Goal: Task Accomplishment & Management: Use online tool/utility

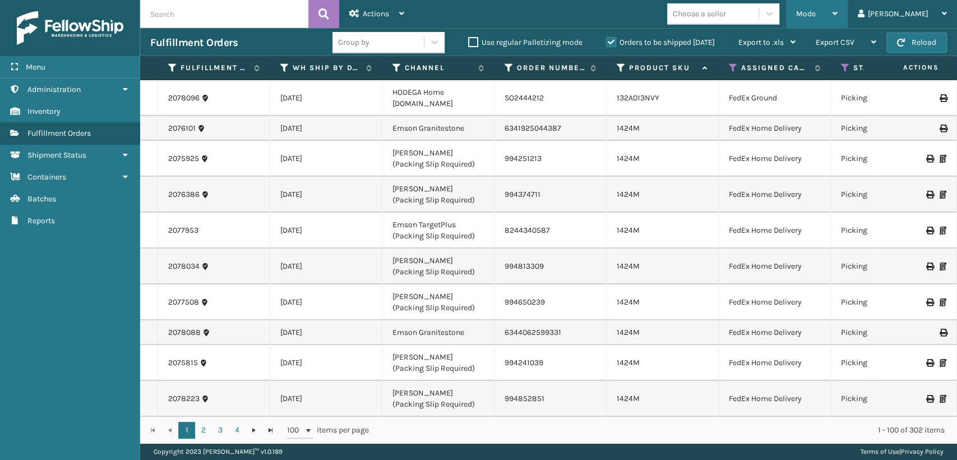
click at [816, 10] on span "Mode" at bounding box center [806, 14] width 20 height 10
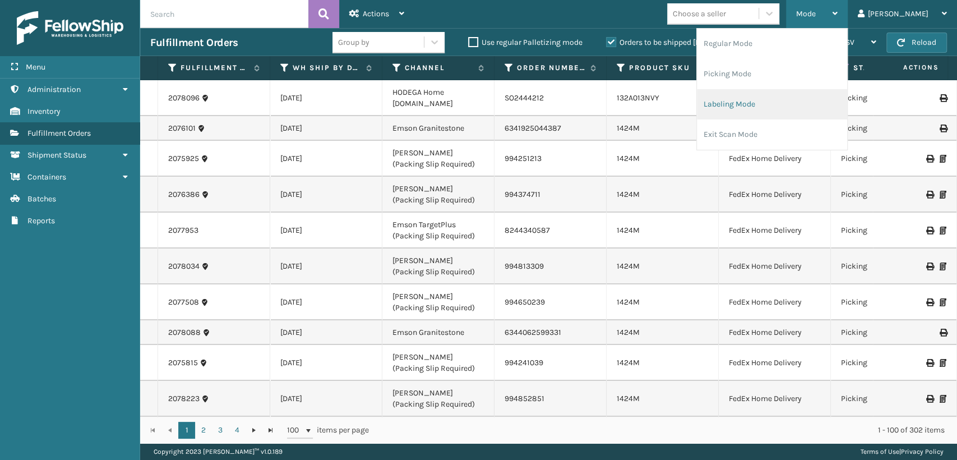
click at [779, 99] on li "Labeling Mode" at bounding box center [772, 104] width 150 height 30
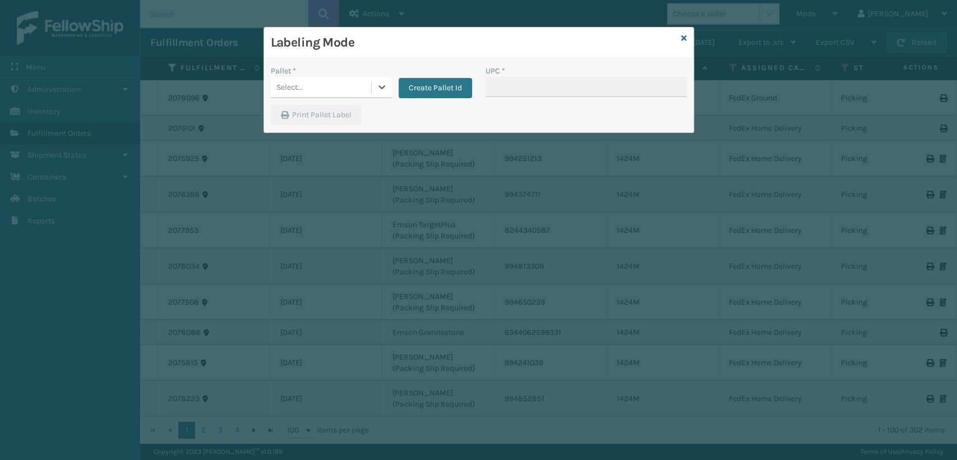
click at [341, 93] on div "Select..." at bounding box center [321, 87] width 100 height 19
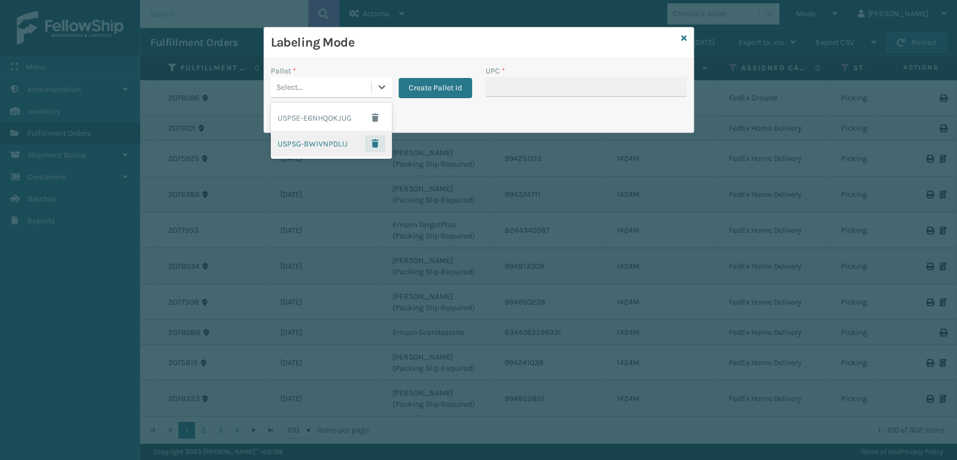
click at [375, 144] on span "button" at bounding box center [375, 144] width 7 height 8
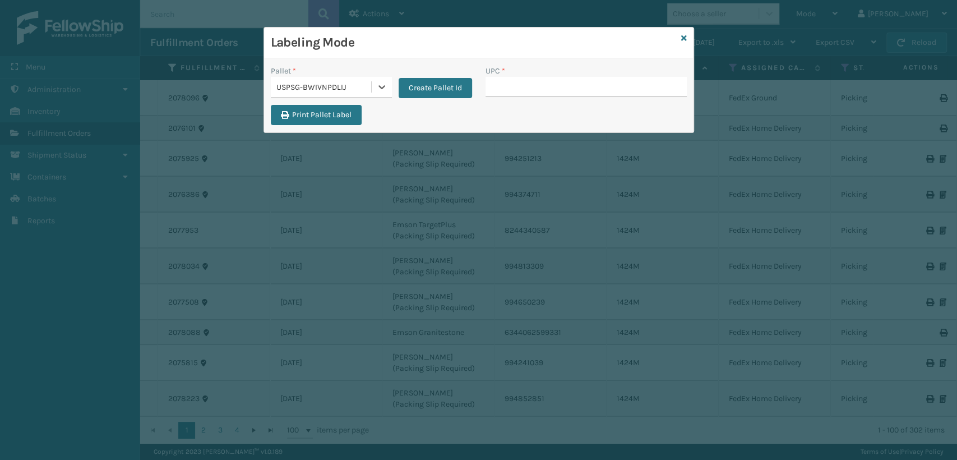
click at [354, 90] on div "USPSG-BWIVNPDLIJ" at bounding box center [324, 87] width 96 height 12
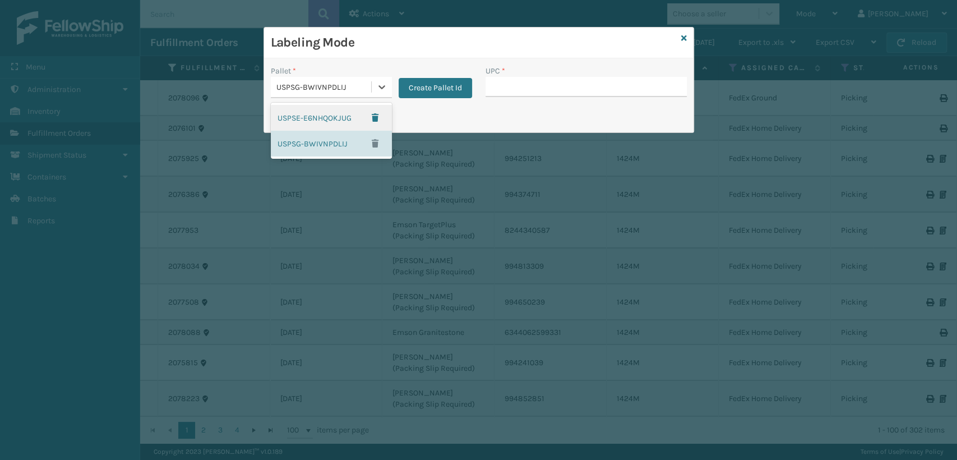
click at [451, 132] on div "Labeling Mode Pallet * option USPSG-BWIVNPDLIJ, selected. option USPSE-E6NHQOKJ…" at bounding box center [478, 230] width 957 height 460
click at [516, 85] on input "UPC *" at bounding box center [586, 87] width 201 height 20
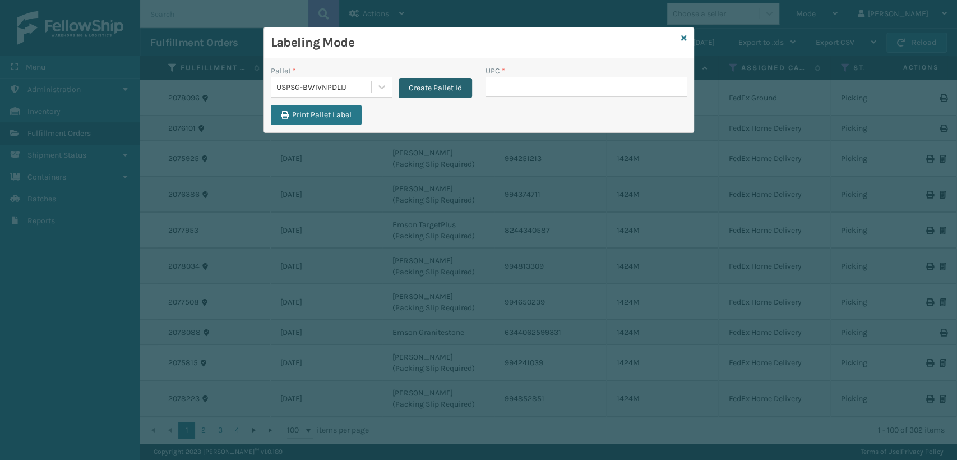
click at [423, 85] on button "Create Pallet Id" at bounding box center [435, 88] width 73 height 20
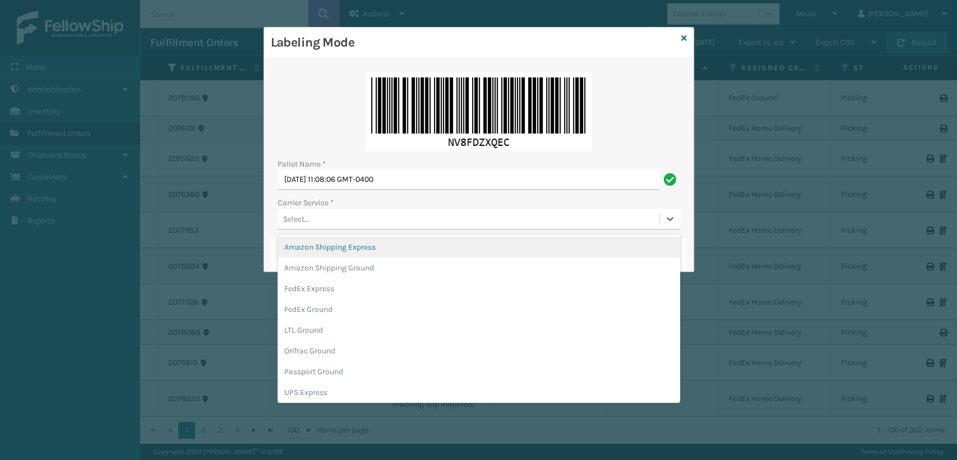
click at [329, 221] on div "Select..." at bounding box center [469, 219] width 382 height 19
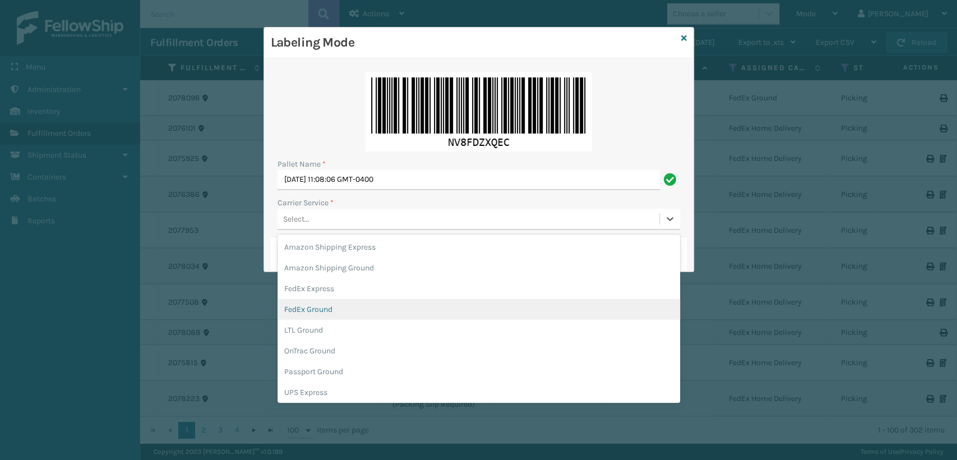
click at [328, 311] on div "FedEx Ground" at bounding box center [479, 309] width 403 height 21
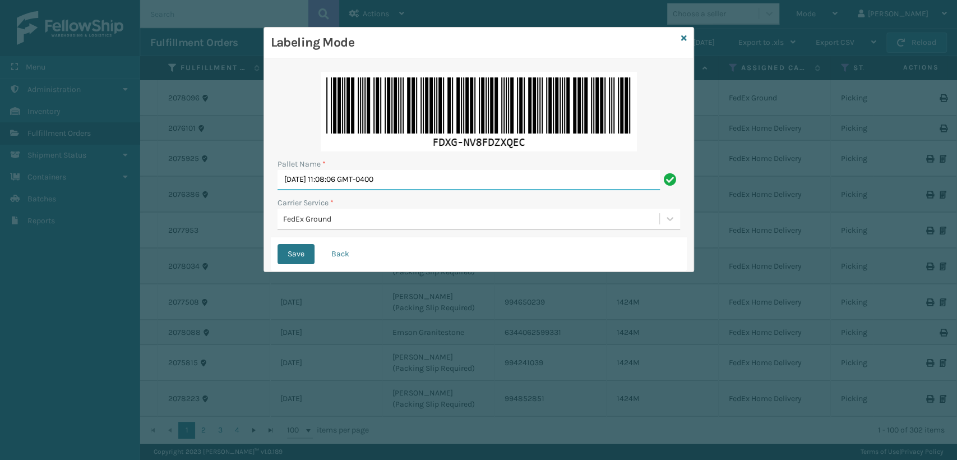
drag, startPoint x: 444, startPoint y: 186, endPoint x: 213, endPoint y: 201, distance: 231.5
click at [217, 200] on div "Labeling Mode Pallet Name * [DATE] 11:08:06 GMT-0400 Carrier Service * FedEx Gr…" at bounding box center [478, 230] width 957 height 460
type input "\"
type input "T570938"
click at [278, 244] on button "Save" at bounding box center [296, 254] width 37 height 20
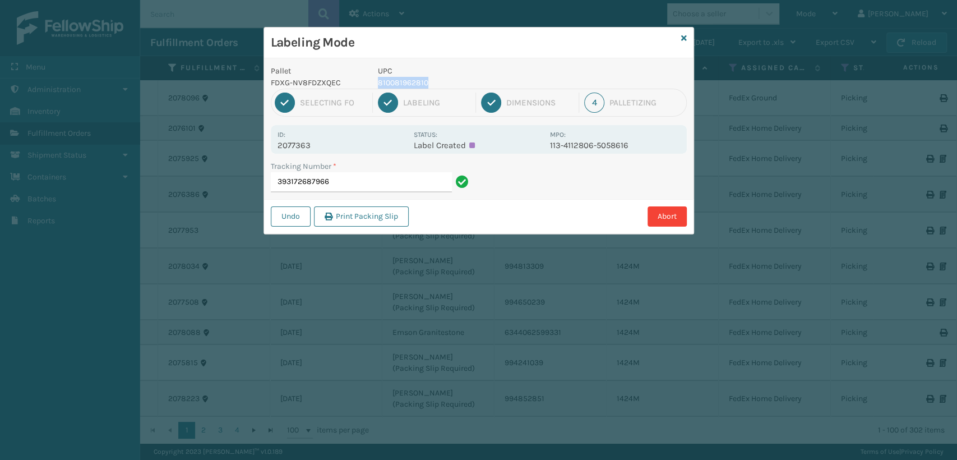
drag, startPoint x: 447, startPoint y: 85, endPoint x: 375, endPoint y: 84, distance: 72.4
click at [375, 84] on div "UPC 810081962810" at bounding box center [460, 77] width 179 height 24
copy p "810081962810"
click at [354, 184] on input "393172687966" at bounding box center [361, 182] width 181 height 20
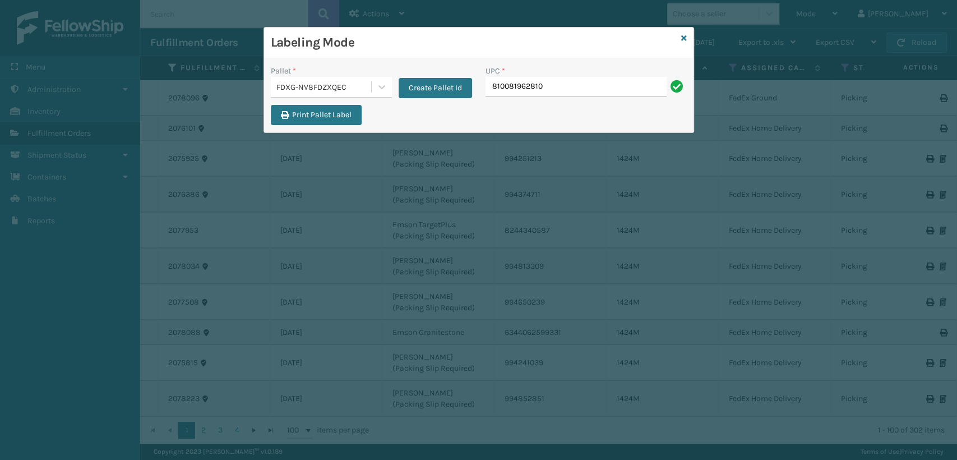
type input "810081962810"
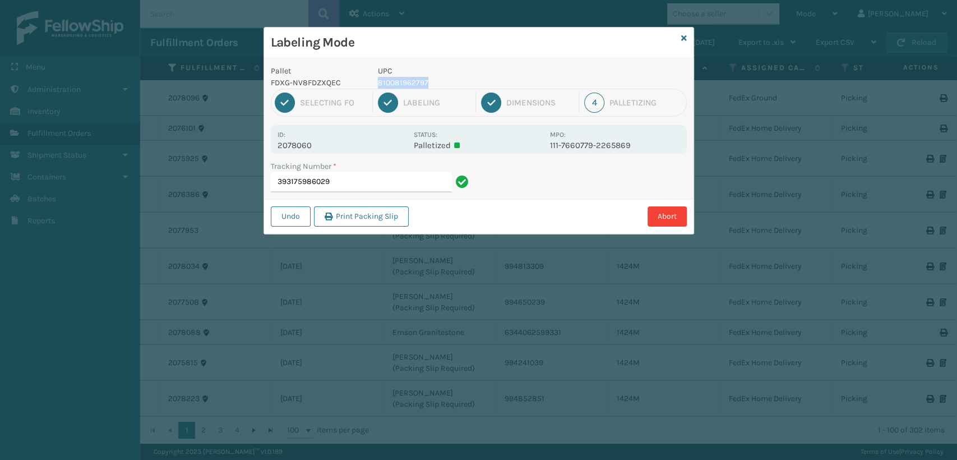
drag, startPoint x: 436, startPoint y: 79, endPoint x: 380, endPoint y: 85, distance: 56.4
click at [380, 85] on p "810081962797" at bounding box center [460, 83] width 165 height 12
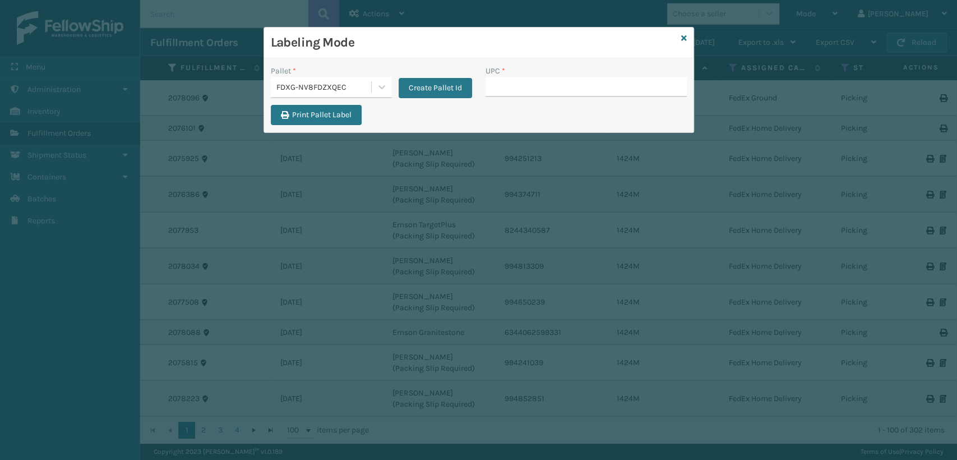
click at [500, 88] on input "UPC *" at bounding box center [586, 87] width 201 height 20
click at [679, 39] on div "Labeling Mode" at bounding box center [479, 42] width 430 height 31
click at [552, 80] on input "810081962810" at bounding box center [576, 87] width 181 height 20
type input "8"
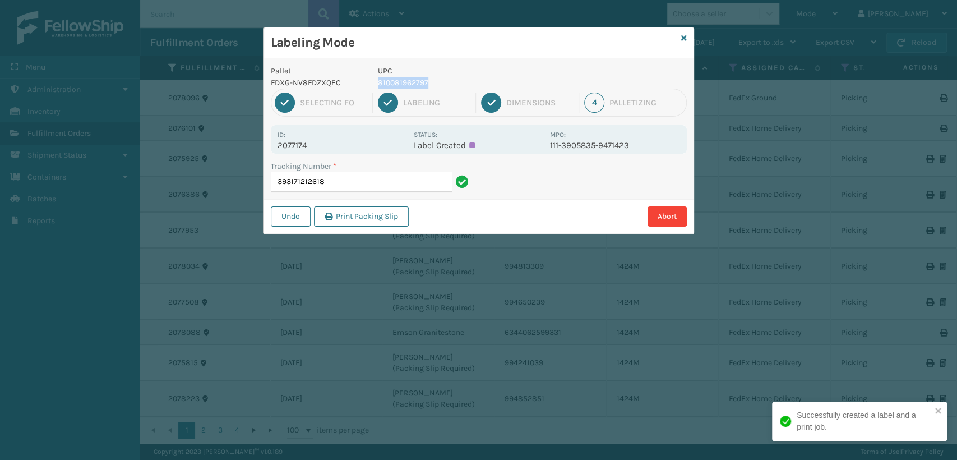
drag, startPoint x: 434, startPoint y: 82, endPoint x: 374, endPoint y: 80, distance: 60.0
click at [374, 80] on div "UPC 810081962797" at bounding box center [460, 77] width 179 height 24
copy p "810081962797"
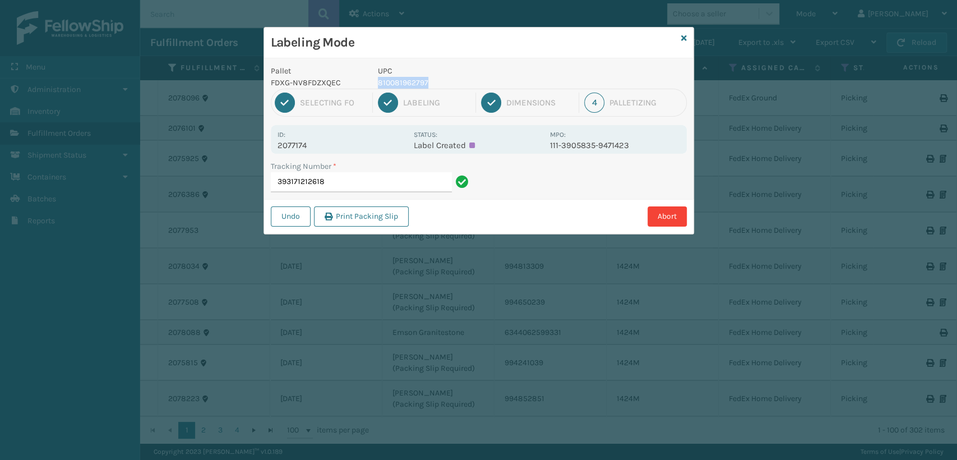
copy p "810081962797"
click at [331, 186] on input "393171212618" at bounding box center [361, 182] width 181 height 20
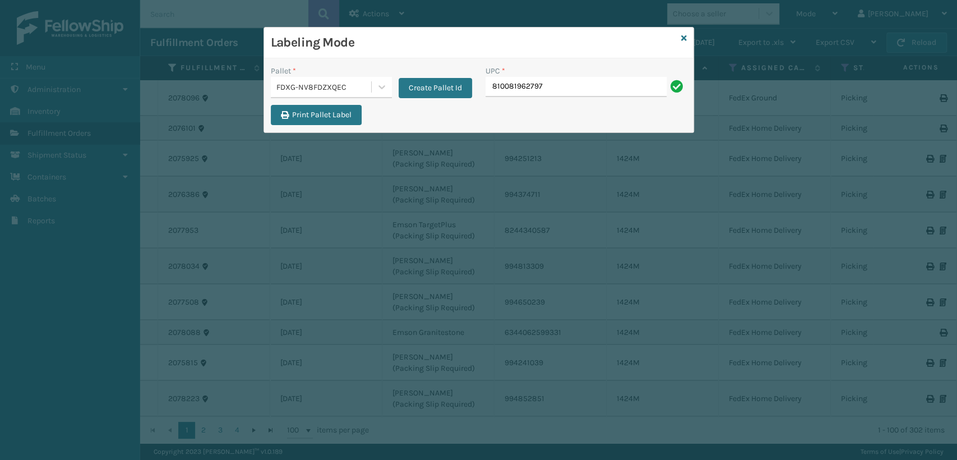
type input "810081962797"
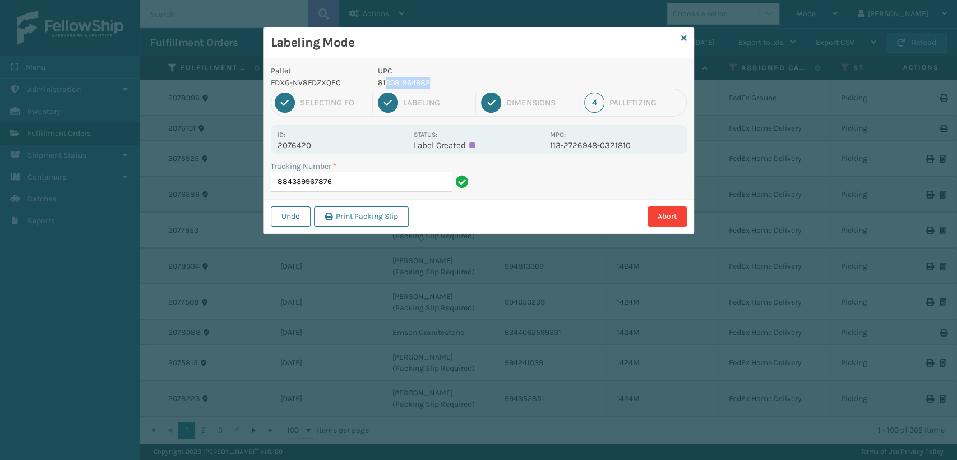
drag, startPoint x: 437, startPoint y: 85, endPoint x: 386, endPoint y: 76, distance: 51.2
click at [386, 77] on p "810081964982" at bounding box center [460, 83] width 165 height 12
click at [427, 83] on p "810081964982" at bounding box center [460, 83] width 165 height 12
drag, startPoint x: 428, startPoint y: 82, endPoint x: 377, endPoint y: 82, distance: 51.0
click at [378, 82] on p "810081964982" at bounding box center [460, 83] width 165 height 12
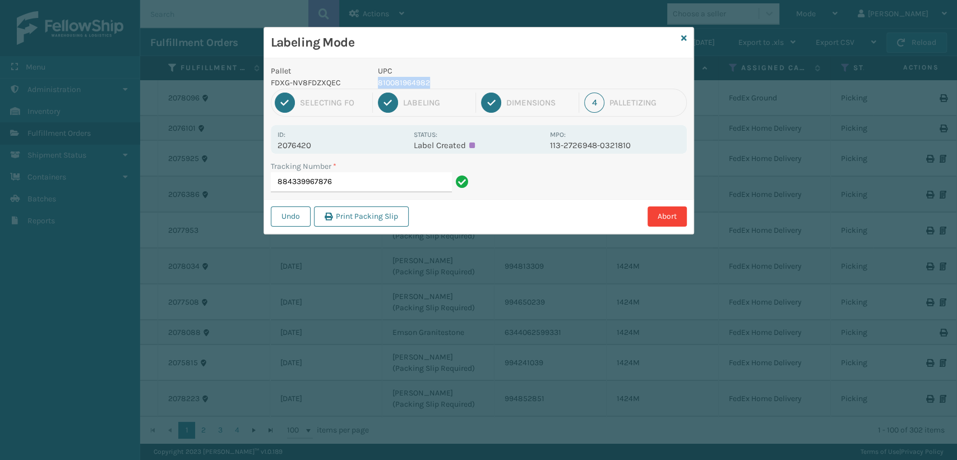
copy p "810081964982"
click at [356, 183] on input "884339967876" at bounding box center [361, 182] width 181 height 20
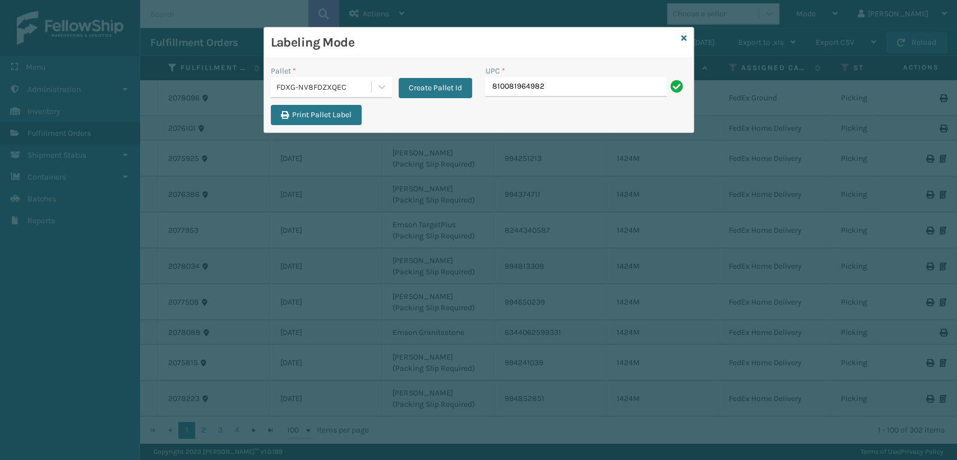
type input "810081964982"
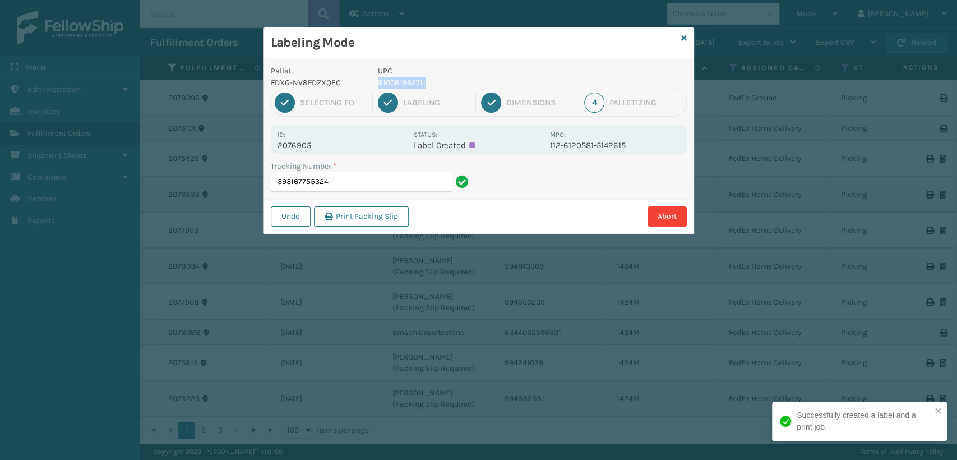
drag, startPoint x: 426, startPoint y: 84, endPoint x: 375, endPoint y: 84, distance: 51.0
click at [374, 84] on div "UPC 810081962711" at bounding box center [460, 77] width 179 height 24
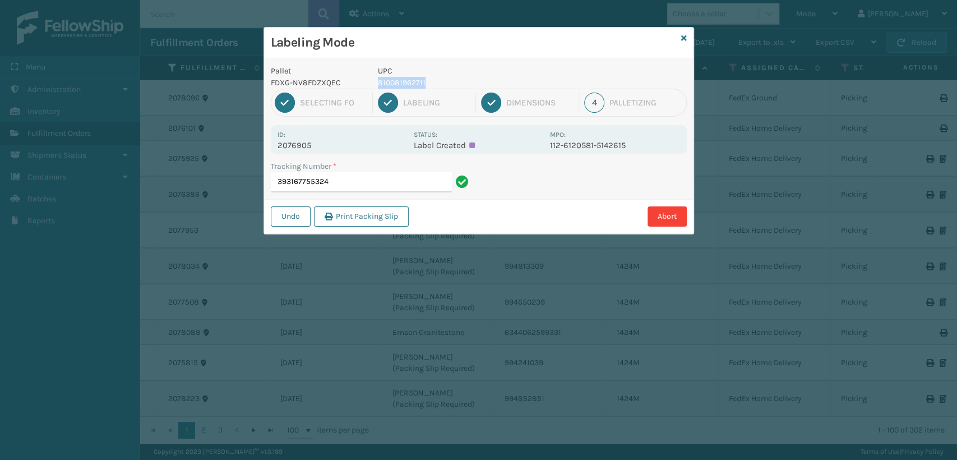
copy p "810081962711"
click at [363, 185] on input "393167755324" at bounding box center [361, 182] width 181 height 20
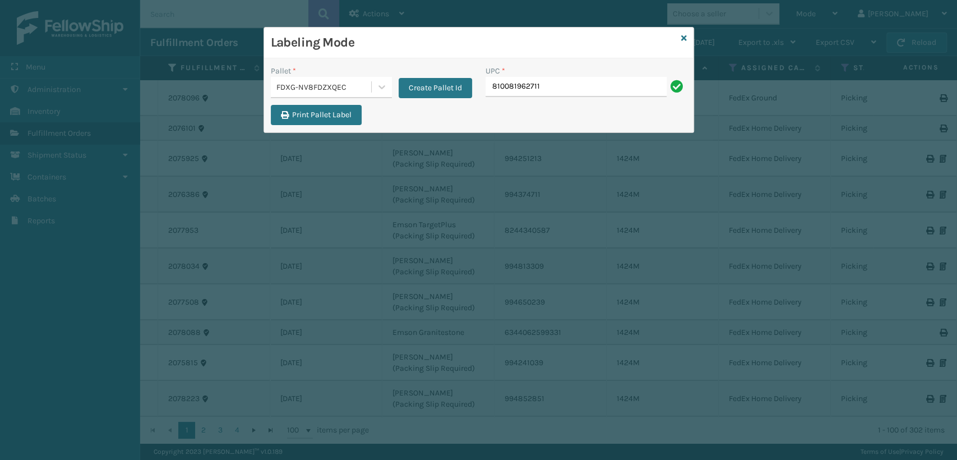
type input "810081962711"
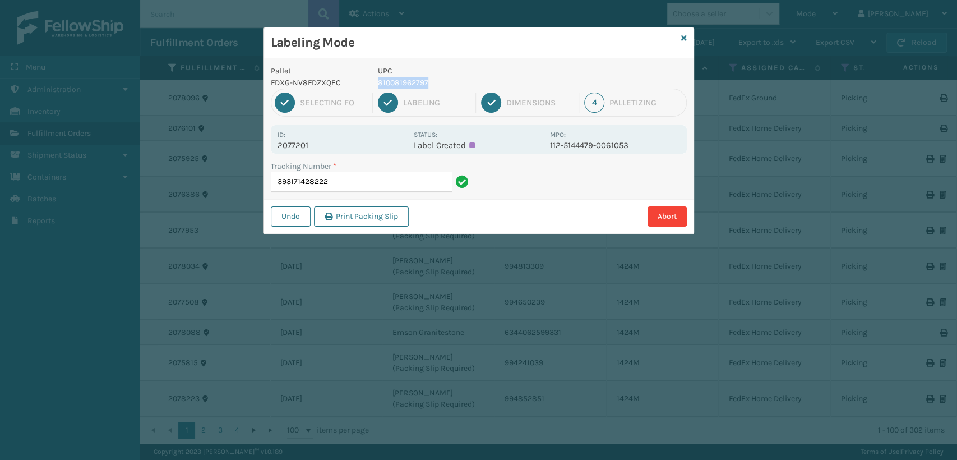
drag, startPoint x: 437, startPoint y: 77, endPoint x: 378, endPoint y: 85, distance: 59.3
click at [378, 85] on p "810081962797" at bounding box center [460, 83] width 165 height 12
copy p "810081962797"
click at [372, 181] on input "393171428222" at bounding box center [361, 182] width 181 height 20
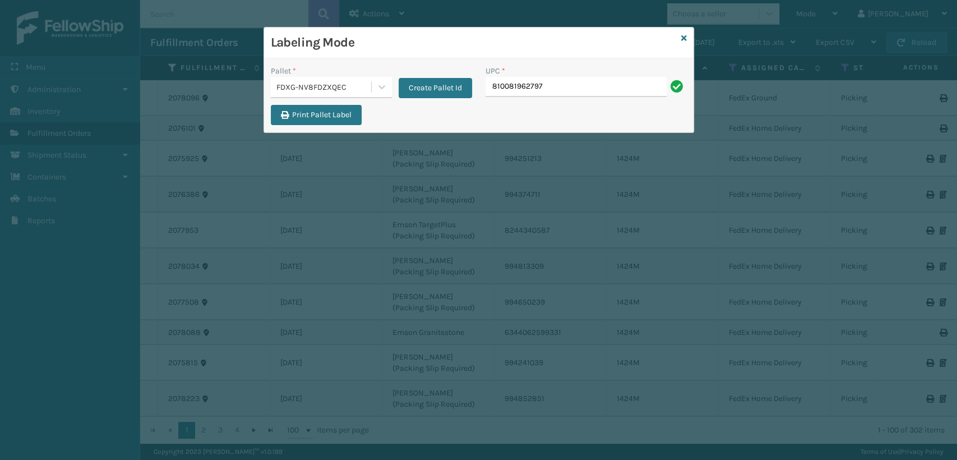
type input "810081962797"
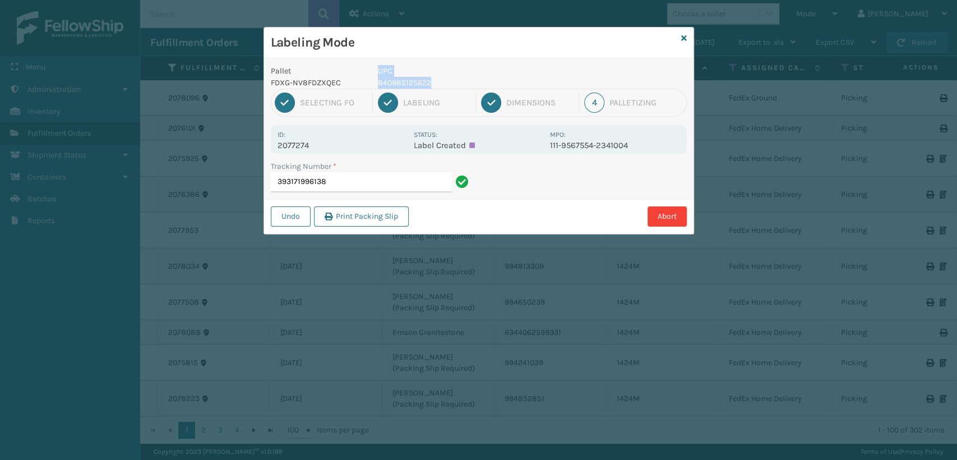
drag, startPoint x: 440, startPoint y: 81, endPoint x: 368, endPoint y: 86, distance: 71.4
click at [368, 86] on div "Pallet FDXG-NV8FDZXQEC UPC 840985125622" at bounding box center [479, 77] width 430 height 24
copy div "UPC 840985125622"
click at [363, 184] on input "393171996138" at bounding box center [361, 182] width 181 height 20
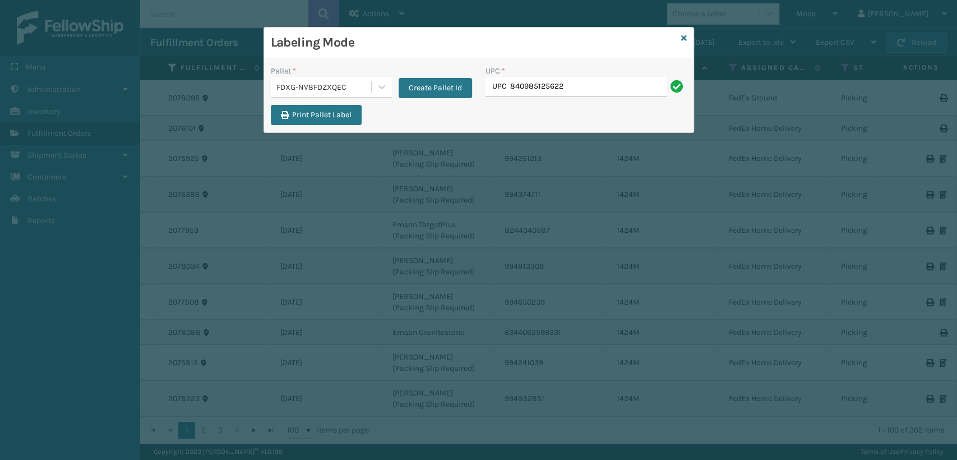
type input "UPC 840985125622"
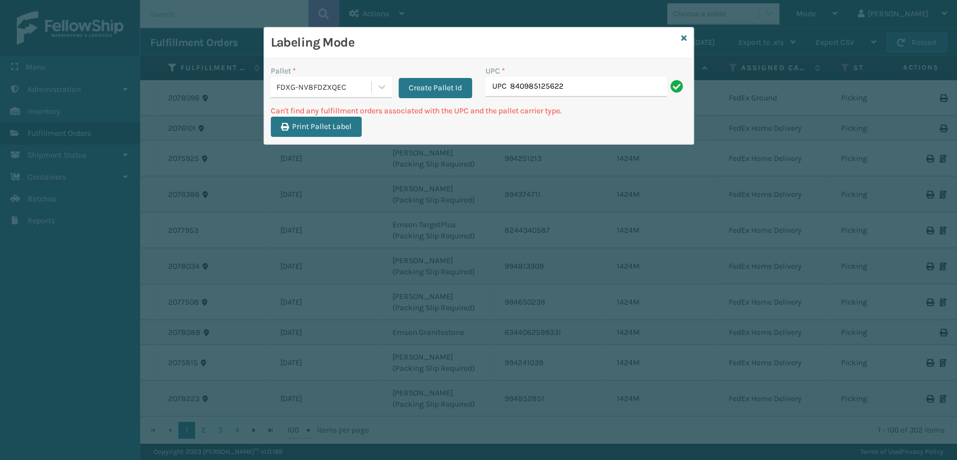
drag, startPoint x: 510, startPoint y: 86, endPoint x: 491, endPoint y: 85, distance: 18.5
click at [491, 85] on input "UPC 840985125622" at bounding box center [576, 87] width 181 height 20
type input "840985125622"
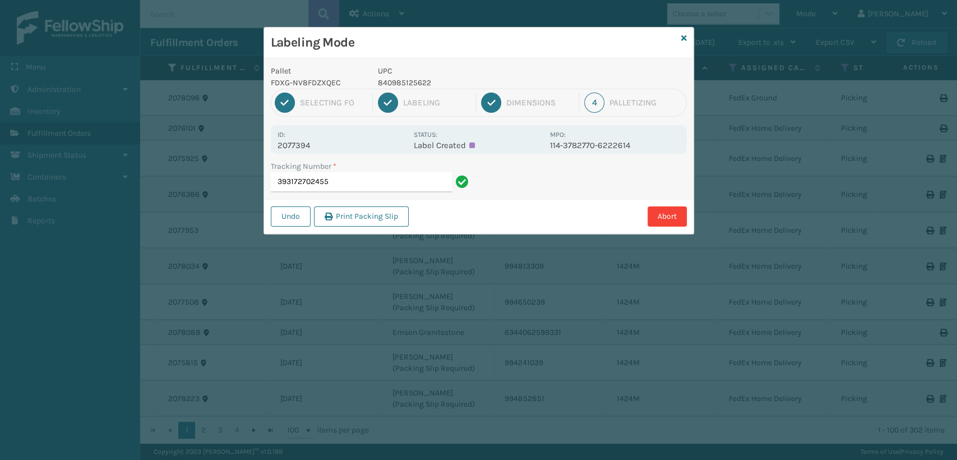
click at [365, 172] on input "393172702455" at bounding box center [361, 182] width 181 height 20
drag, startPoint x: 433, startPoint y: 81, endPoint x: 377, endPoint y: 85, distance: 56.2
click at [378, 85] on p "840985125622" at bounding box center [460, 83] width 165 height 12
copy p "840985125622"
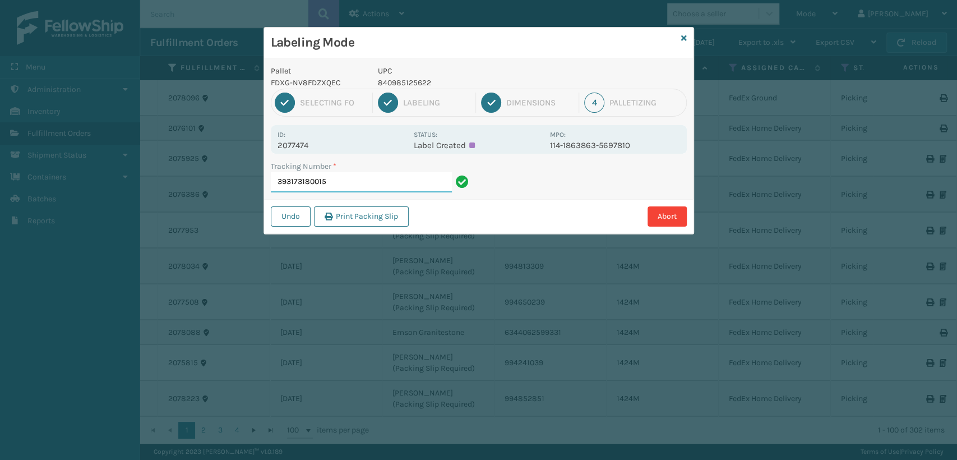
click at [388, 183] on input "393173180015" at bounding box center [361, 182] width 181 height 20
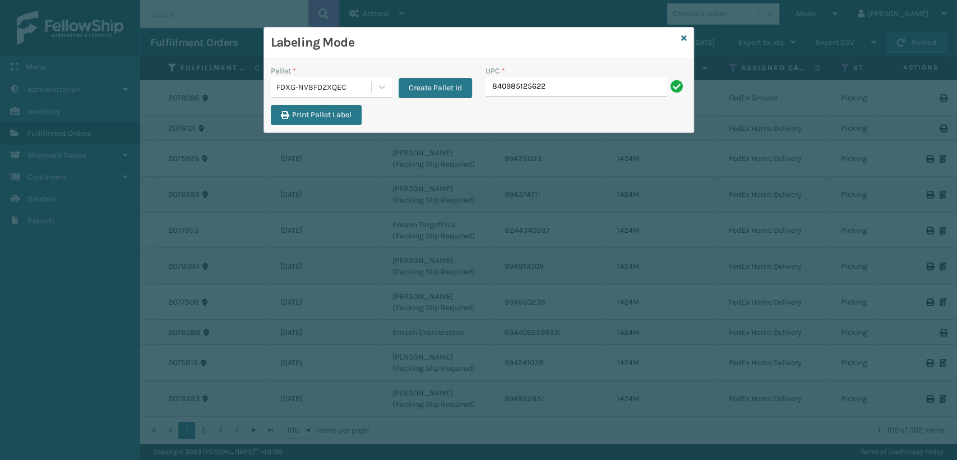
type input "840985125622"
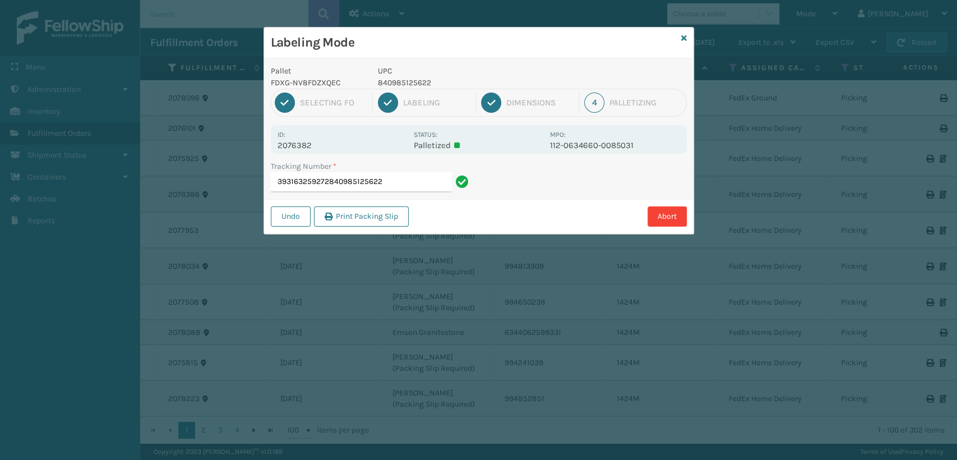
type input "393163259272840985125622840985125622"
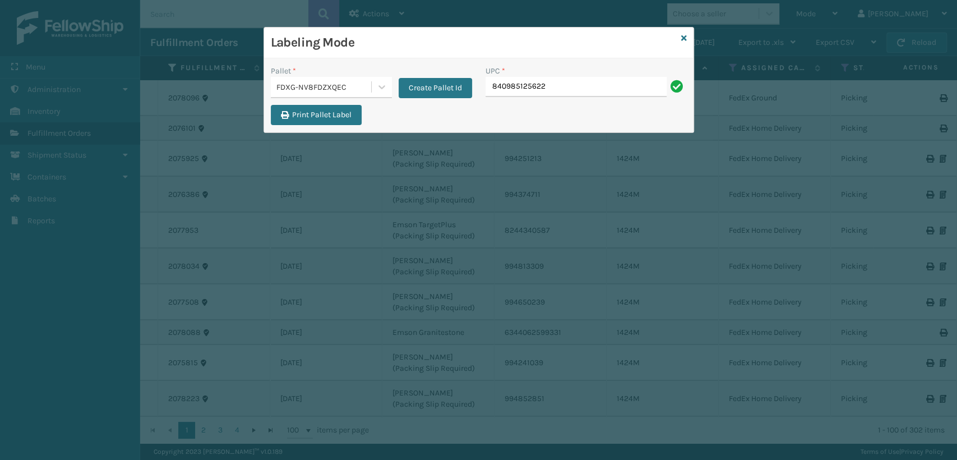
type input "840985125622"
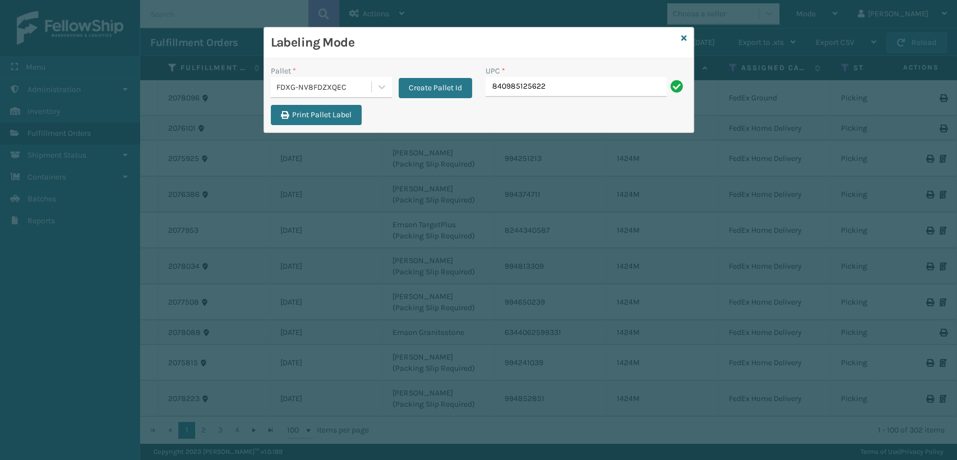
type input "840985125622"
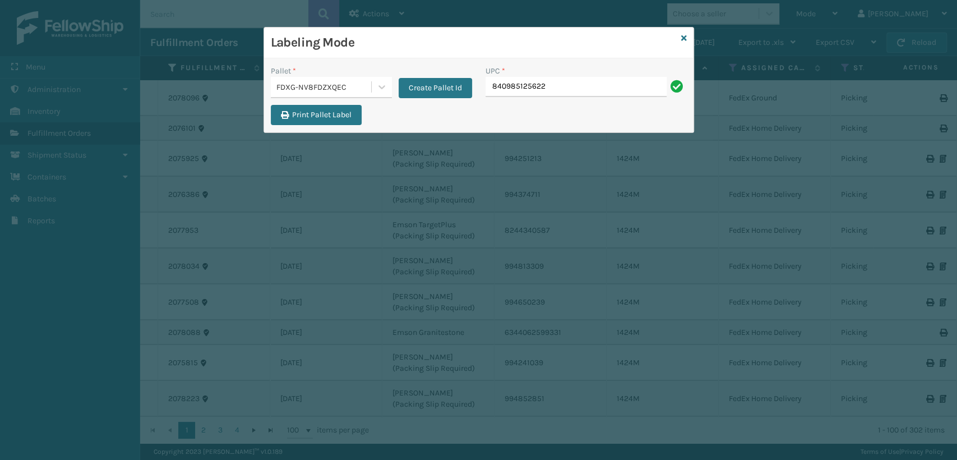
type input "840985125622"
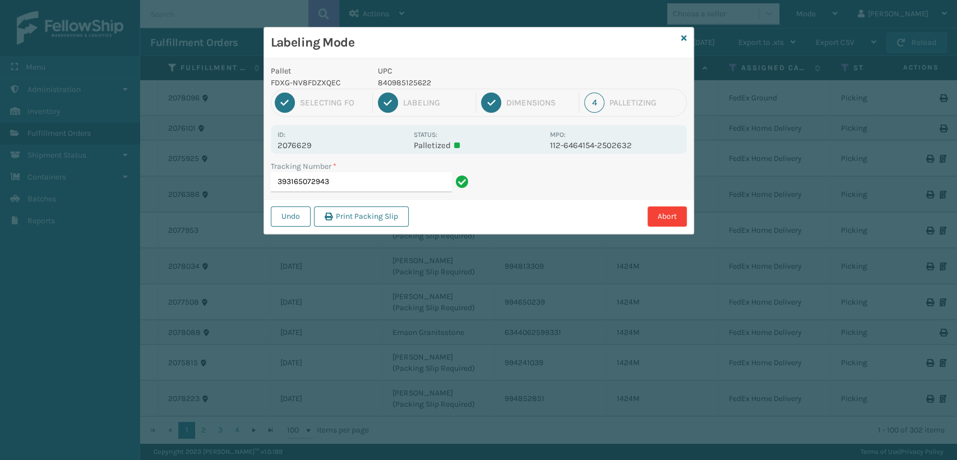
type input "393165072943840985125622"
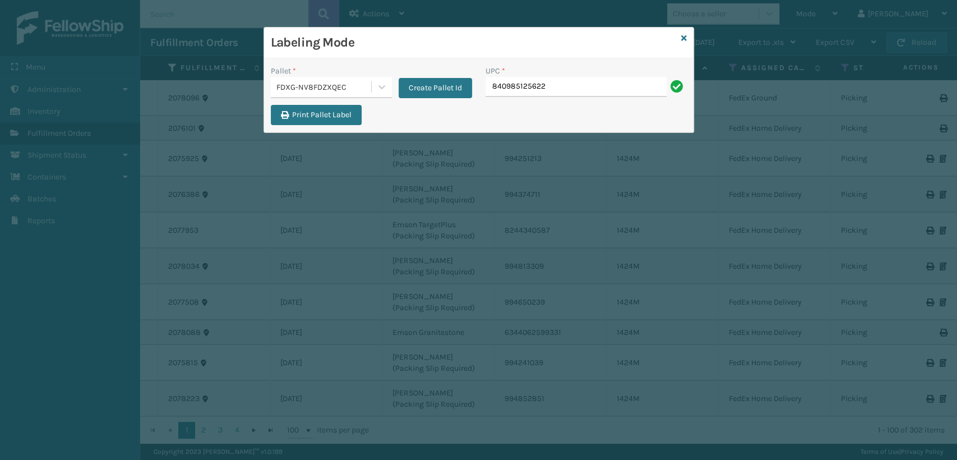
type input "840985125622"
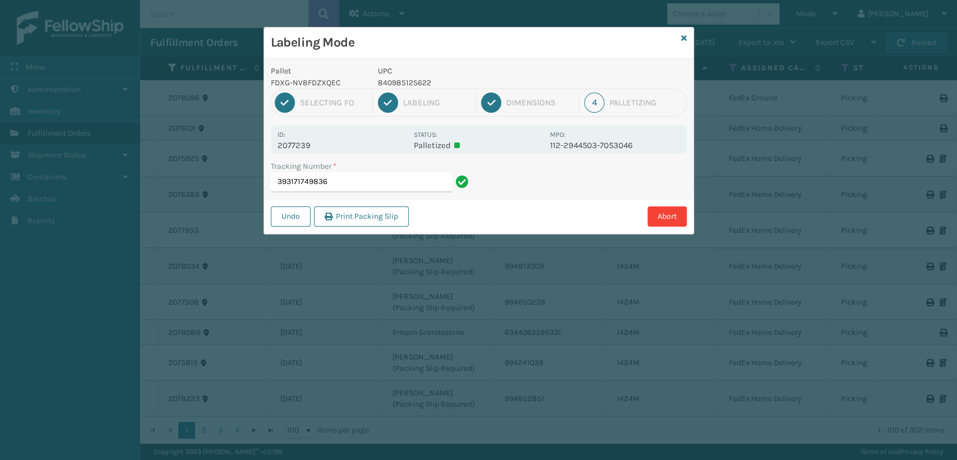
type input "393171749836840985125622"
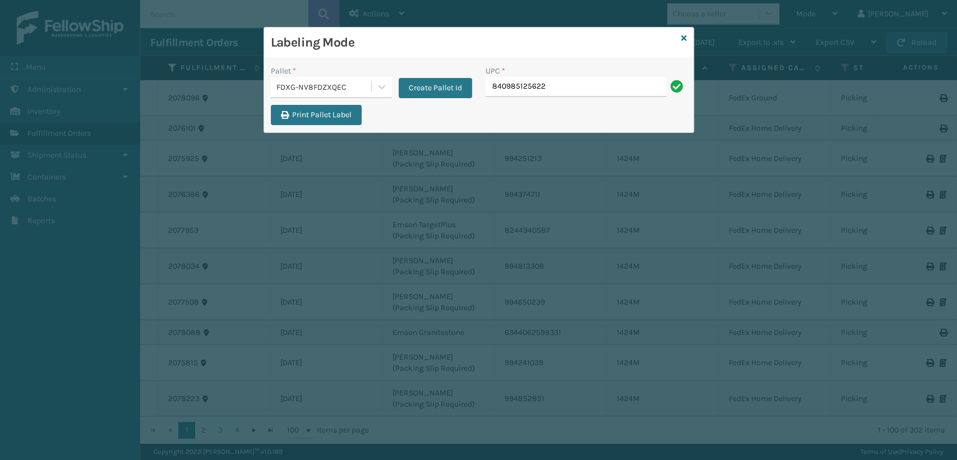
type input "840985125622"
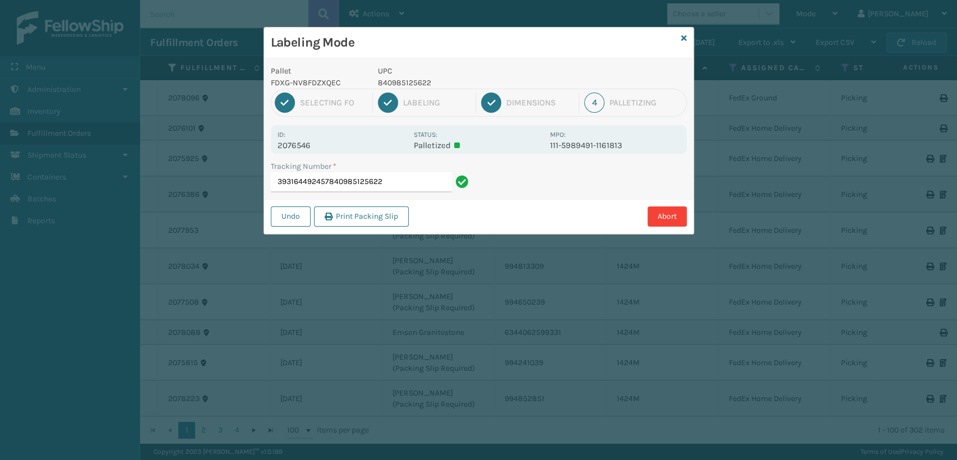
type input "393164492457840985125622"
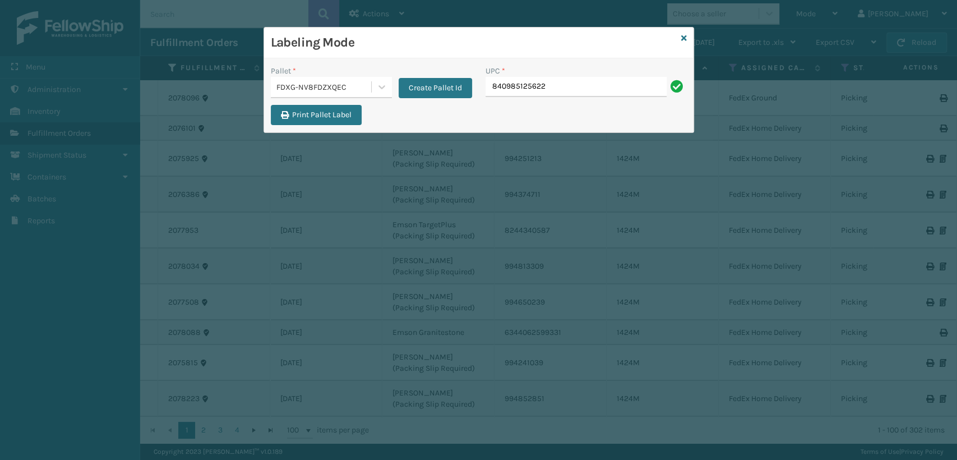
type input "840985125622"
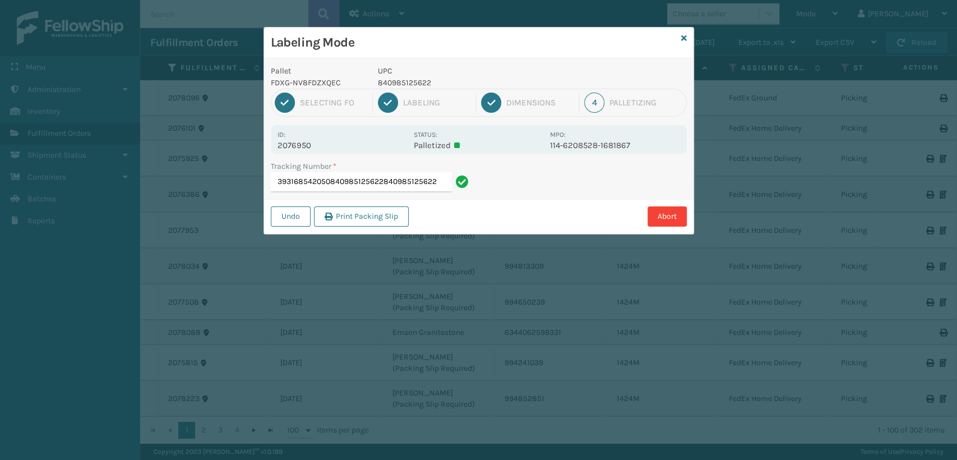
type input "393168542050840985125622840985125622840985125622"
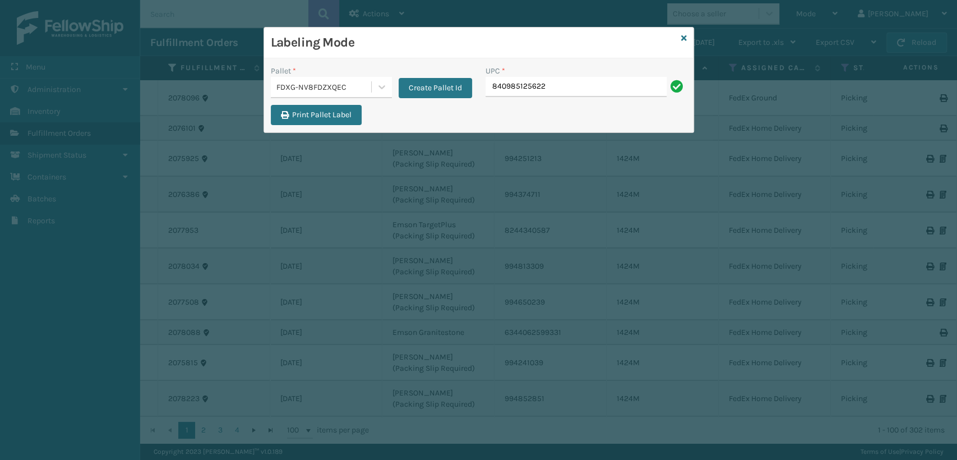
type input "840985125622"
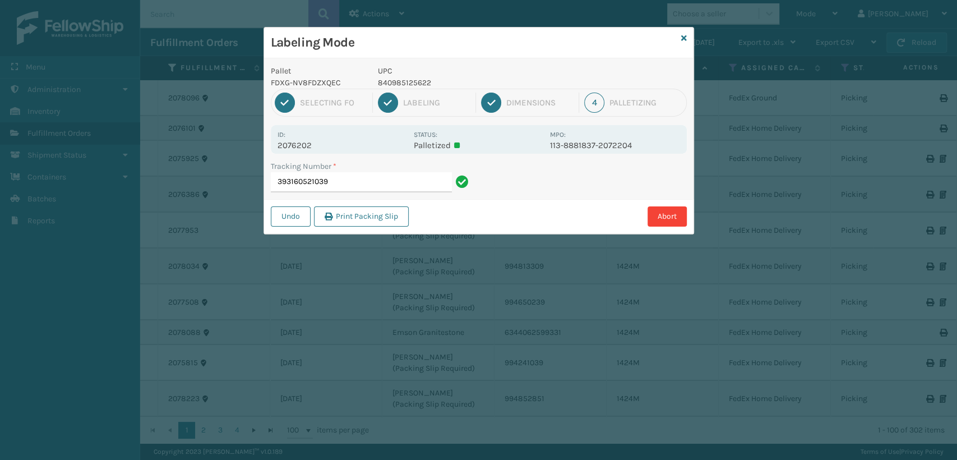
type input "393160521039840985125622"
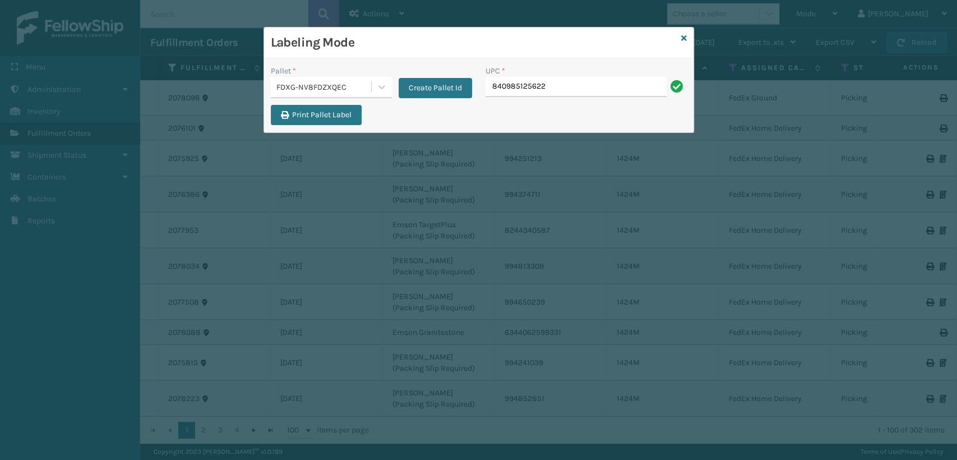
type input "840985125622"
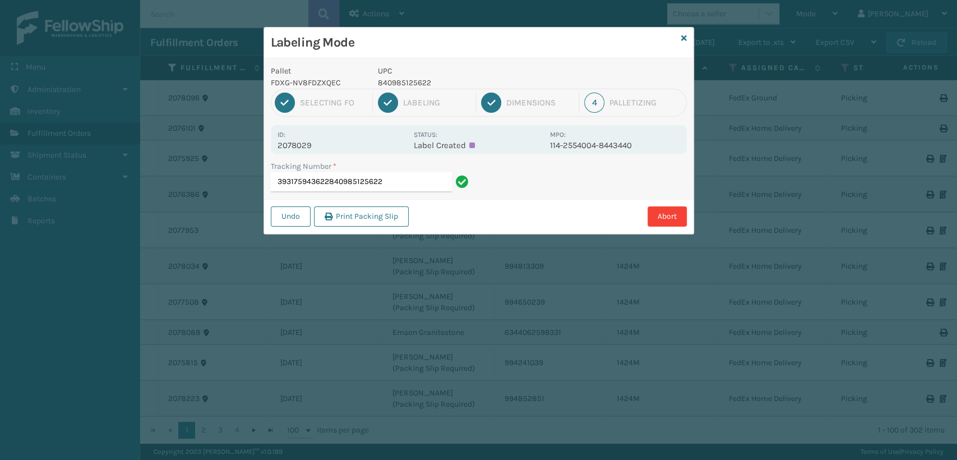
type input "393175943622"
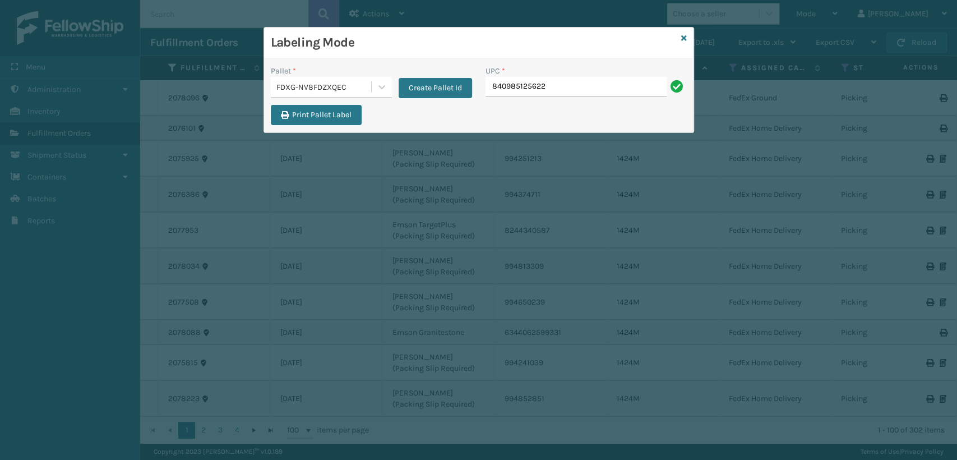
type input "840985125622"
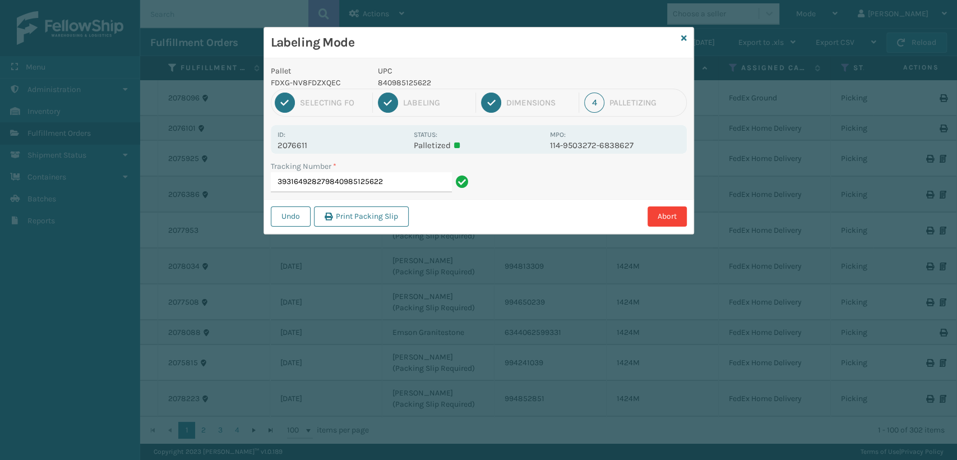
type input "393164928279840985125622840985125622"
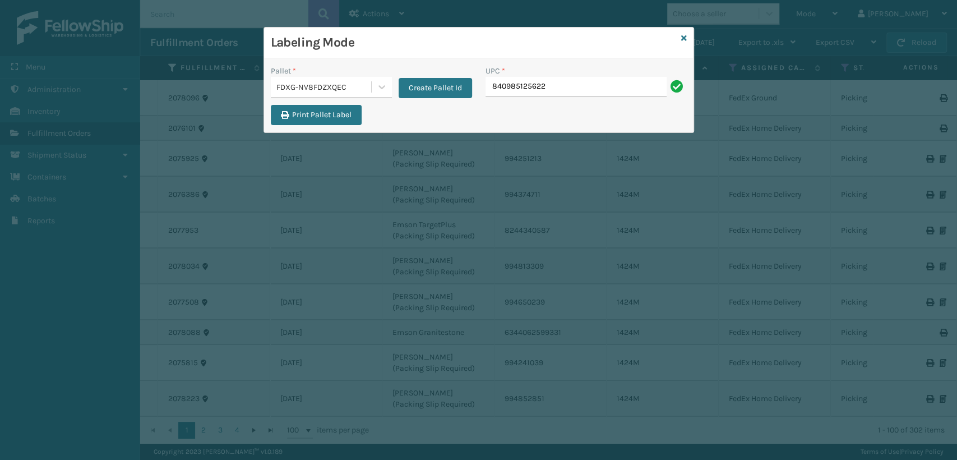
type input "840985125622"
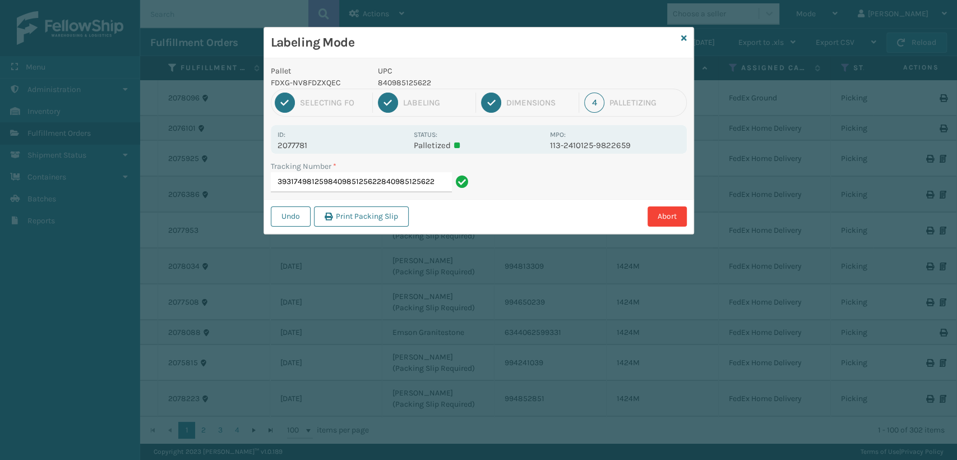
type input "393174981259840985125622840985125622840985125622"
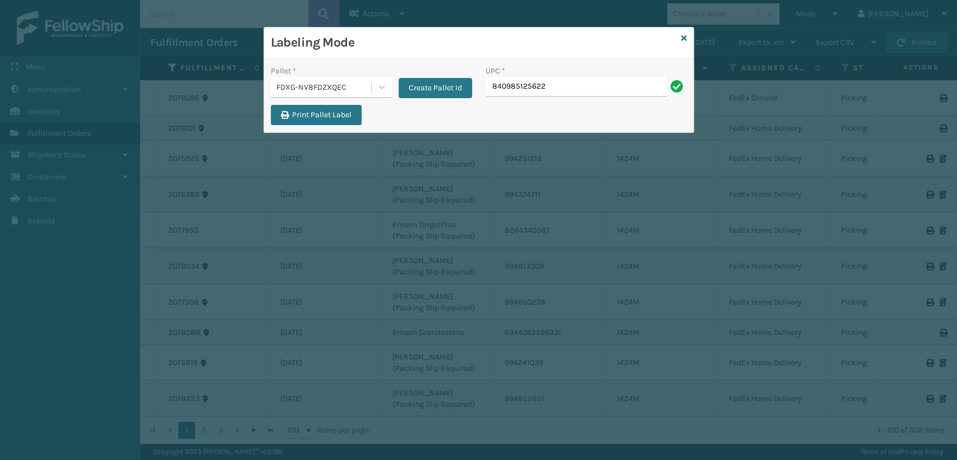
type input "840985125622"
click at [682, 38] on icon at bounding box center [684, 38] width 6 height 8
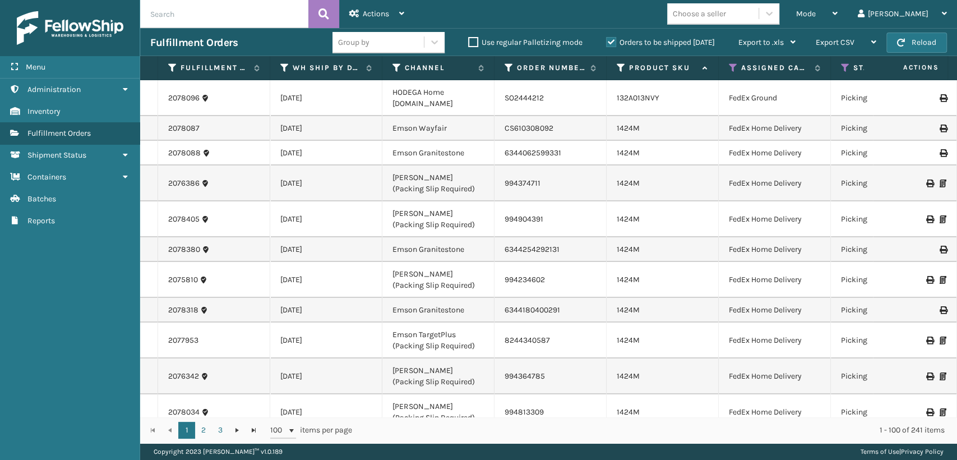
drag, startPoint x: 223, startPoint y: 15, endPoint x: 229, endPoint y: 13, distance: 6.3
click at [229, 13] on input "text" at bounding box center [224, 14] width 168 height 28
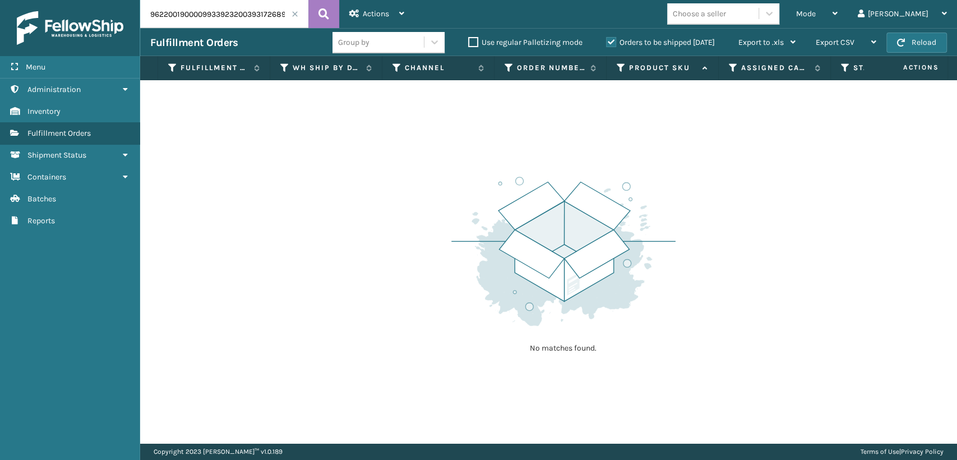
drag, startPoint x: 232, startPoint y: 12, endPoint x: 114, endPoint y: 19, distance: 118.0
click at [114, 0] on div "Menu Administration Inventory Fulfillment Orders Shipment Status Containers Bat…" at bounding box center [478, 0] width 957 height 0
type input "393172689281"
click at [320, 5] on button at bounding box center [323, 14] width 31 height 28
click at [615, 42] on label "Orders to be shipped [DATE]" at bounding box center [660, 43] width 109 height 10
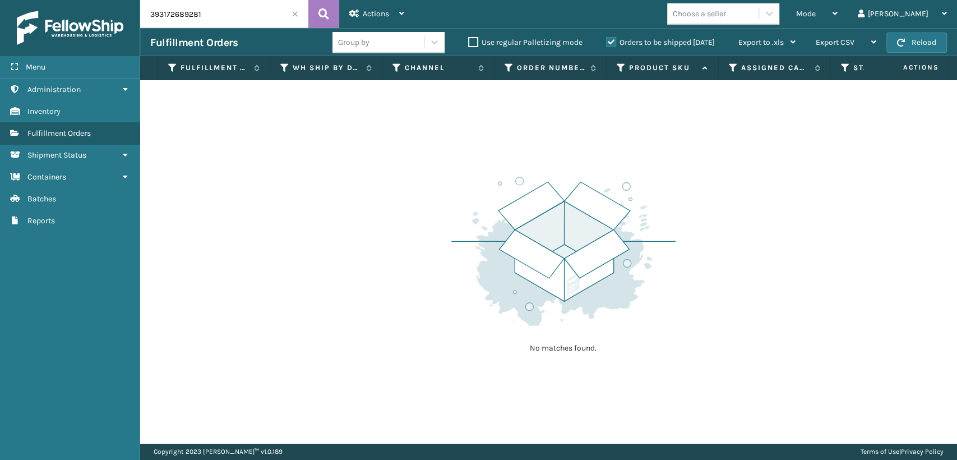
click at [607, 42] on input "Orders to be shipped [DATE]" at bounding box center [606, 39] width 1 height 7
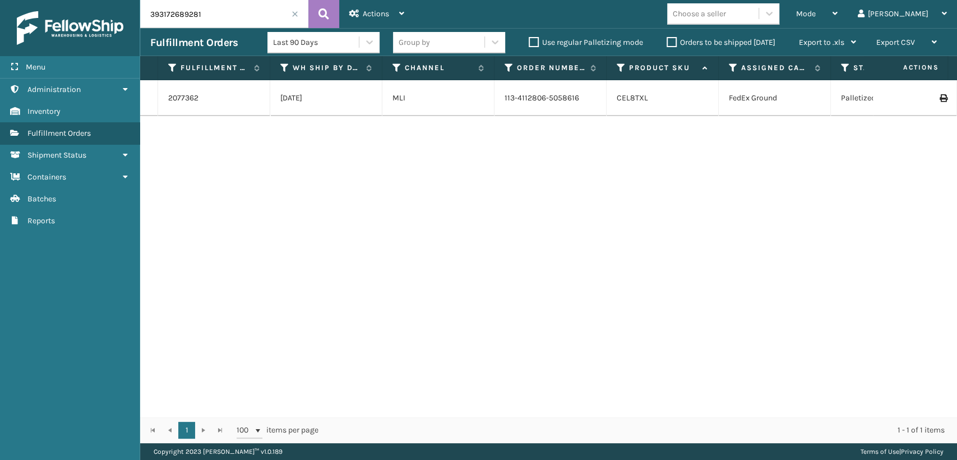
click at [295, 11] on span at bounding box center [295, 14] width 7 height 7
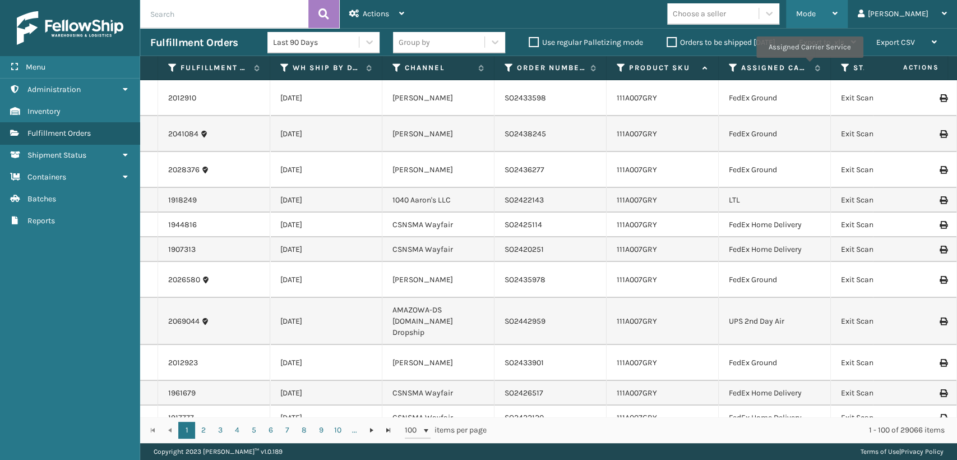
click at [838, 19] on div "Mode" at bounding box center [816, 14] width 41 height 28
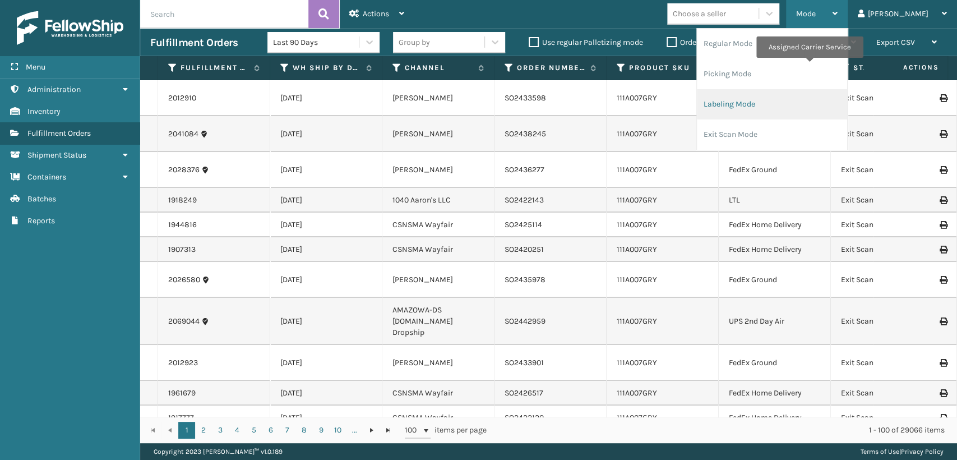
click at [792, 105] on li "Labeling Mode" at bounding box center [772, 104] width 150 height 30
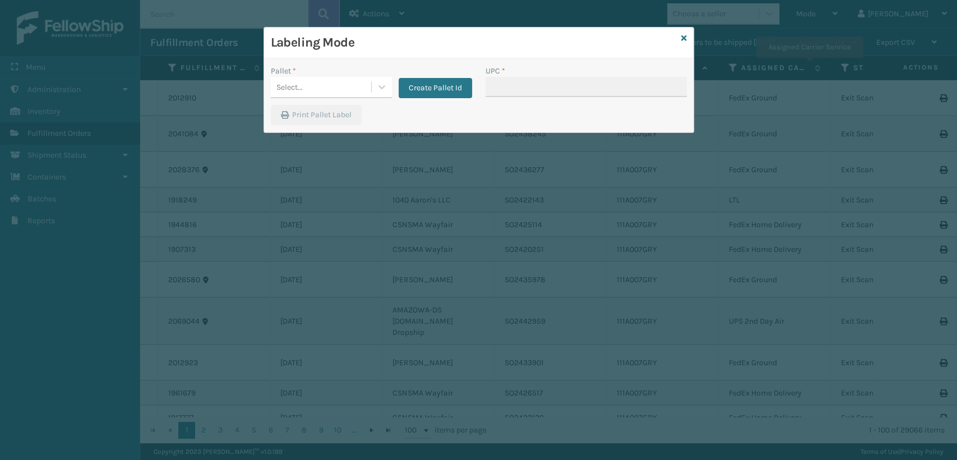
drag, startPoint x: 322, startPoint y: 100, endPoint x: 321, endPoint y: 94, distance: 6.8
click at [322, 97] on div "Pallet * Select... Create Pallet Id" at bounding box center [371, 85] width 215 height 40
click at [313, 90] on div "Select..." at bounding box center [321, 87] width 100 height 19
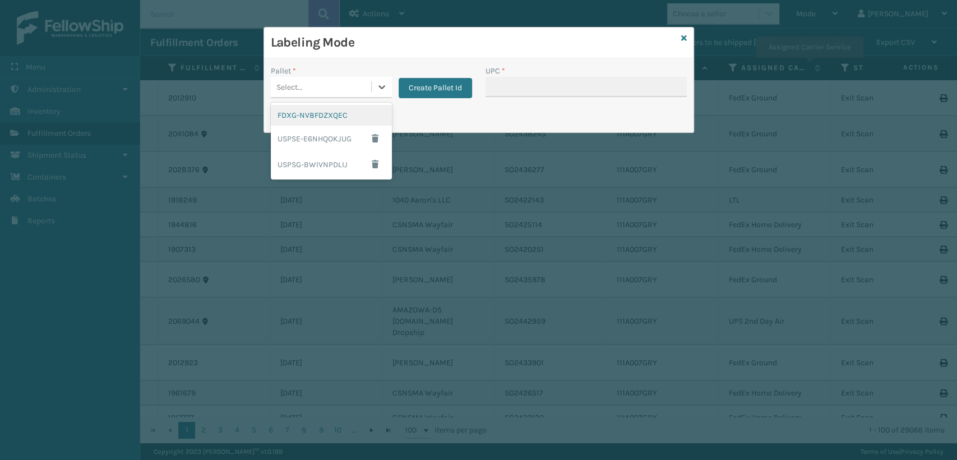
click at [313, 116] on div "FDXG-NV8FDZXQEC" at bounding box center [331, 115] width 121 height 21
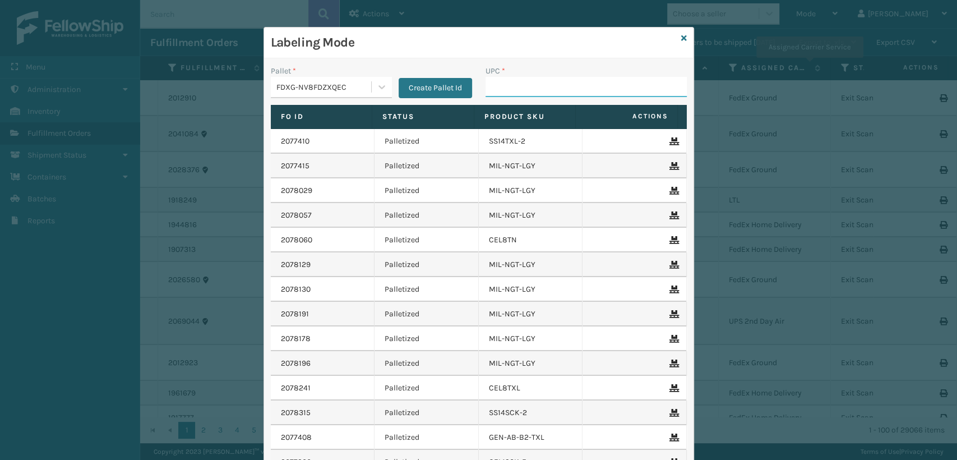
click at [538, 92] on input "UPC *" at bounding box center [586, 87] width 201 height 20
type input "810081962728"
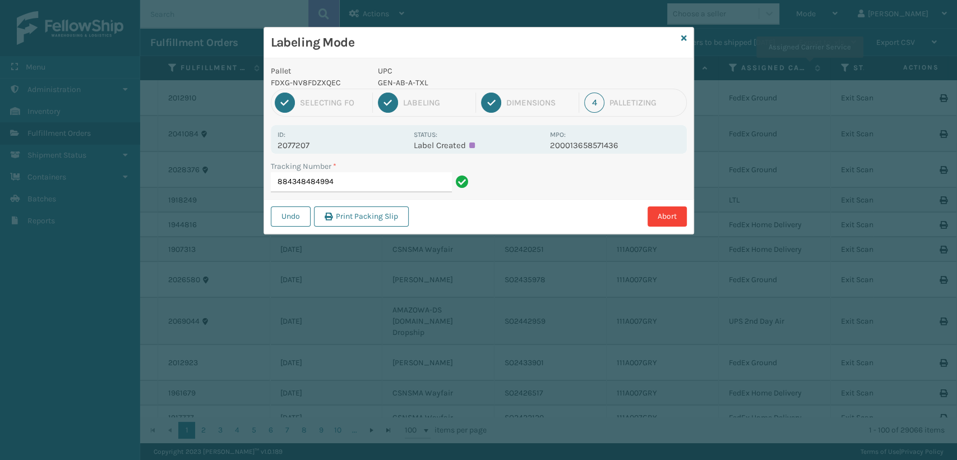
type input "884348484994"
drag, startPoint x: 428, startPoint y: 82, endPoint x: 378, endPoint y: 86, distance: 50.1
click at [378, 86] on p "850046054464" at bounding box center [460, 83] width 165 height 12
click at [364, 182] on input "393160878047" at bounding box center [361, 182] width 181 height 20
type input "393162657837850046054464"
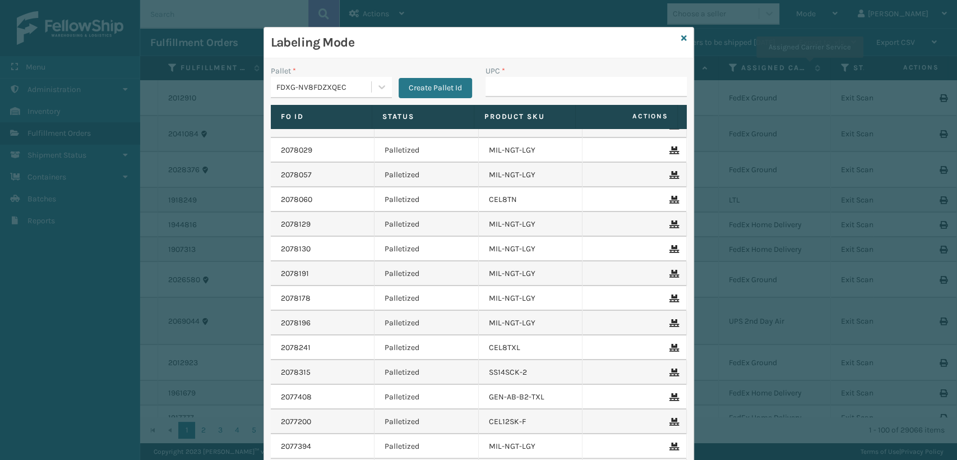
scroll to position [62, 0]
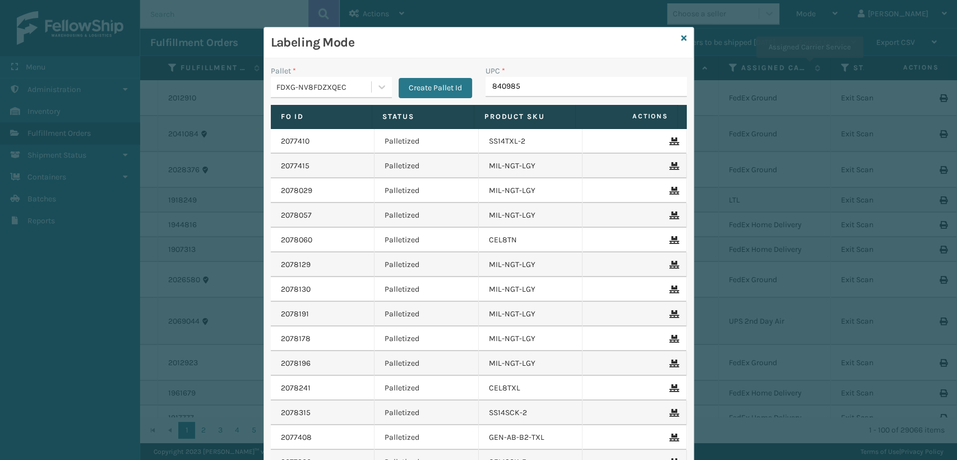
type input "8409851"
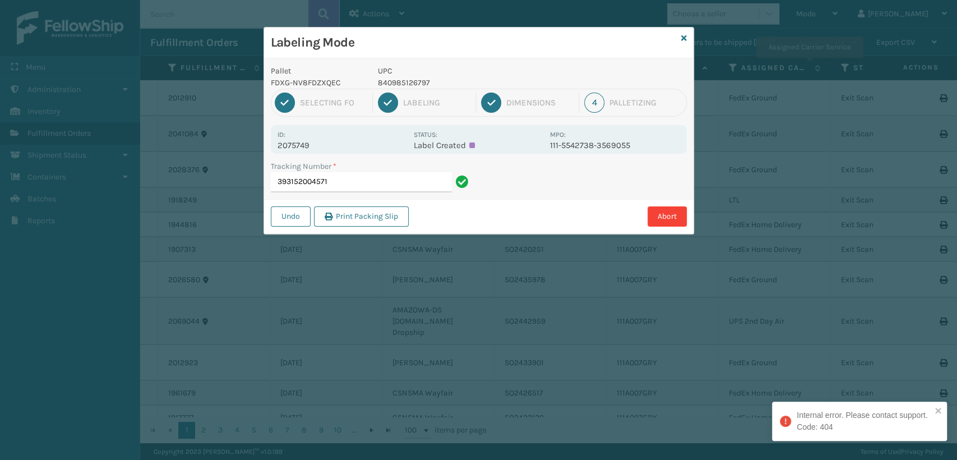
type input "393152004571"
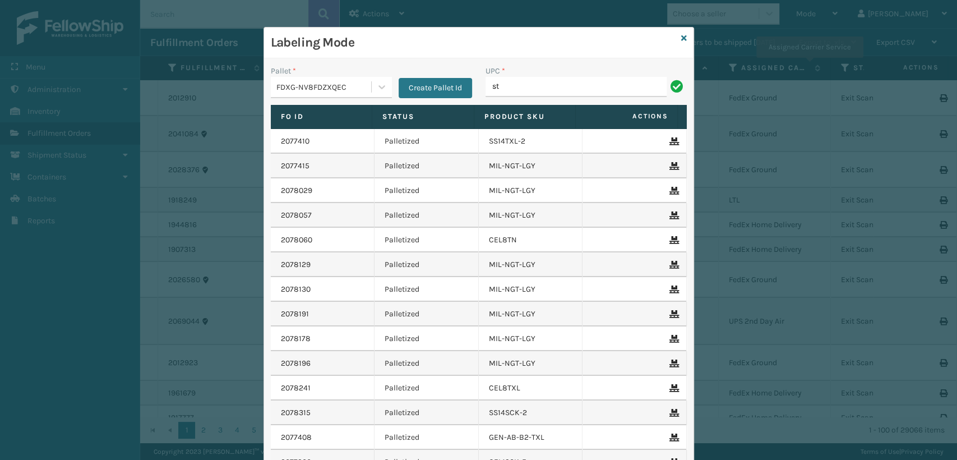
type input "ST3402"
click at [561, 93] on input "ST3402" at bounding box center [576, 87] width 181 height 20
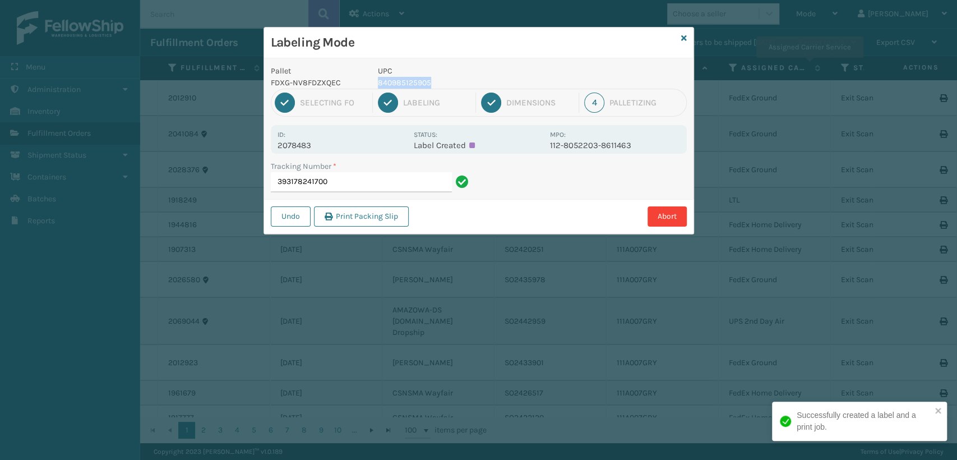
drag, startPoint x: 433, startPoint y: 81, endPoint x: 373, endPoint y: 81, distance: 60.6
click at [373, 81] on div "UPC 840985125905" at bounding box center [460, 77] width 179 height 24
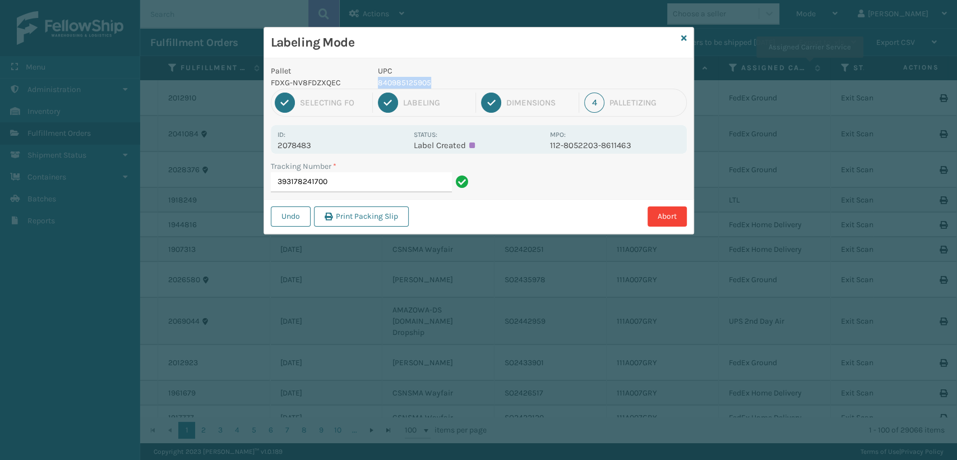
copy p "840985125905"
click at [381, 182] on input "393178241700" at bounding box center [361, 182] width 181 height 20
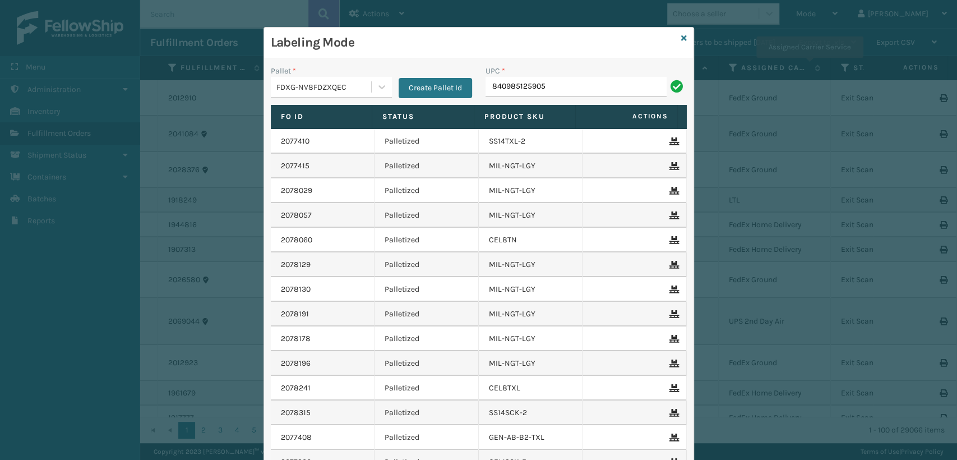
type input "840985125905"
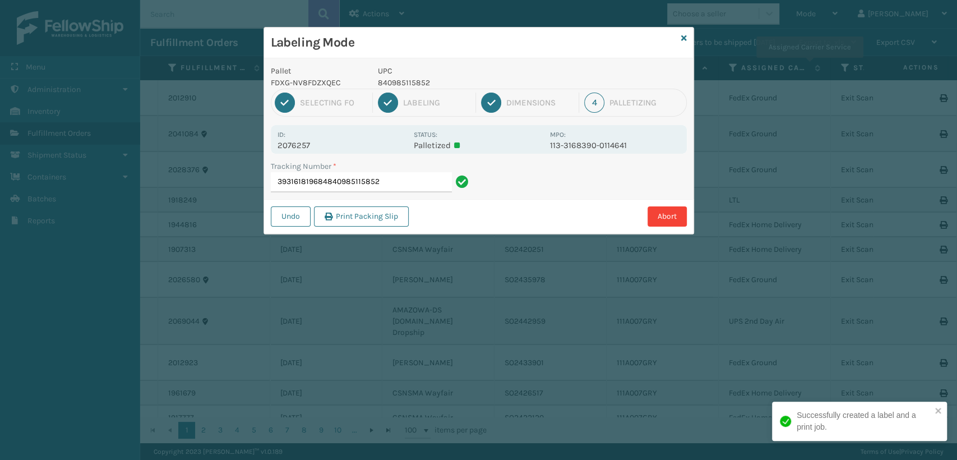
type input "393161819684840985115852"
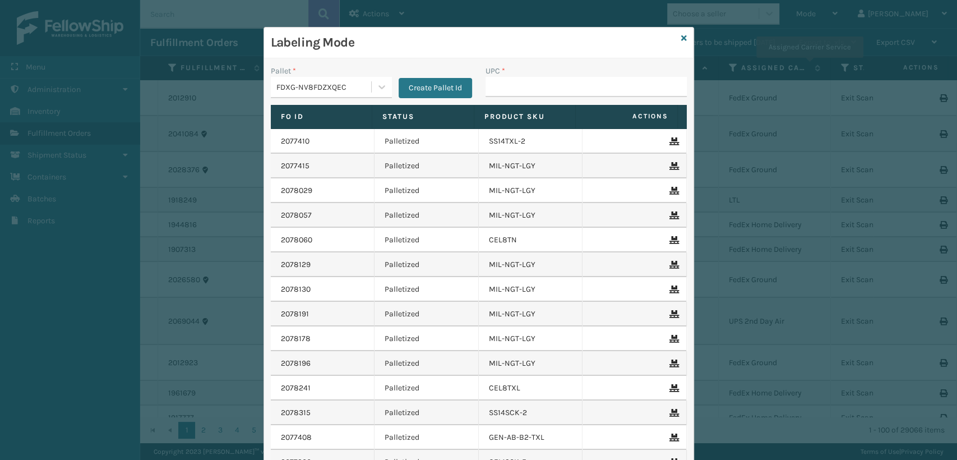
type input "9"
type input "840985124175"
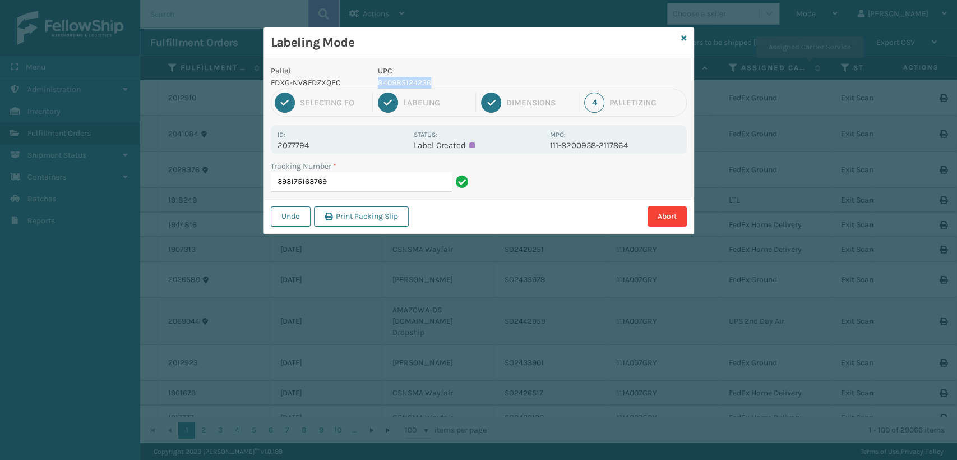
drag, startPoint x: 449, startPoint y: 83, endPoint x: 379, endPoint y: 86, distance: 70.2
click at [379, 86] on p "840985124236" at bounding box center [460, 83] width 165 height 12
click at [388, 177] on input "393175163769" at bounding box center [361, 182] width 181 height 20
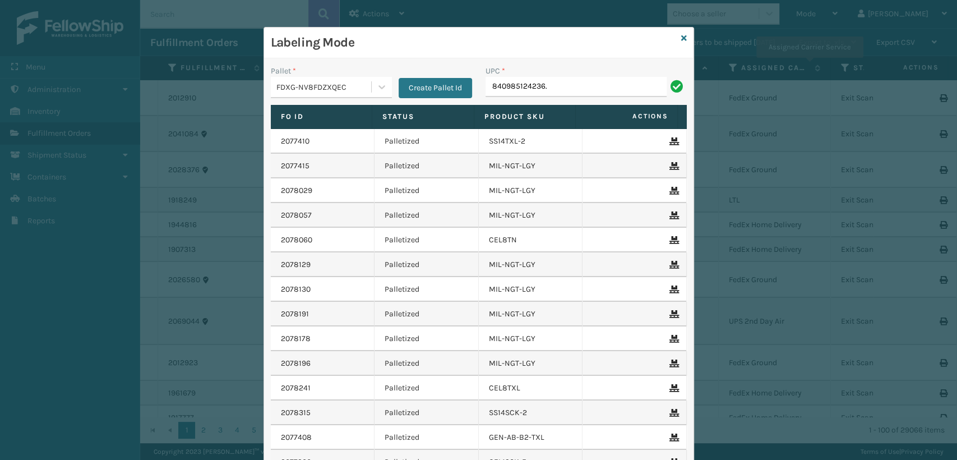
type input "840985124236."
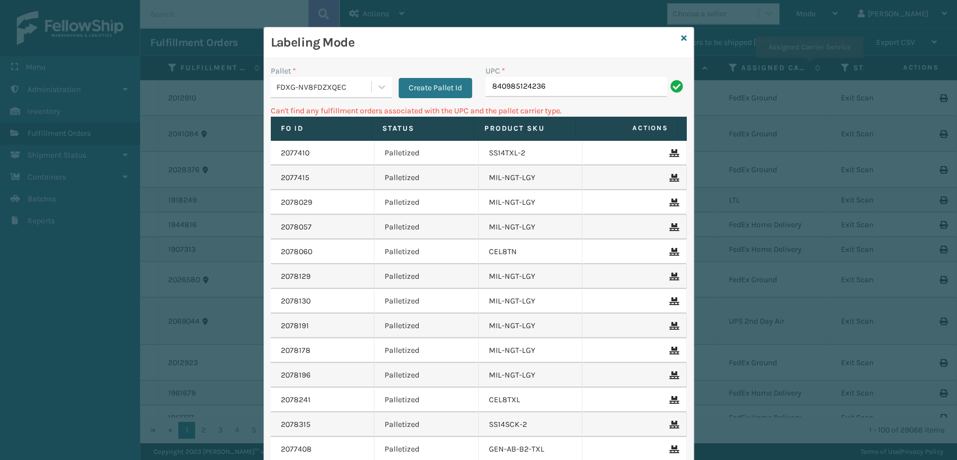
type input "840985124236"
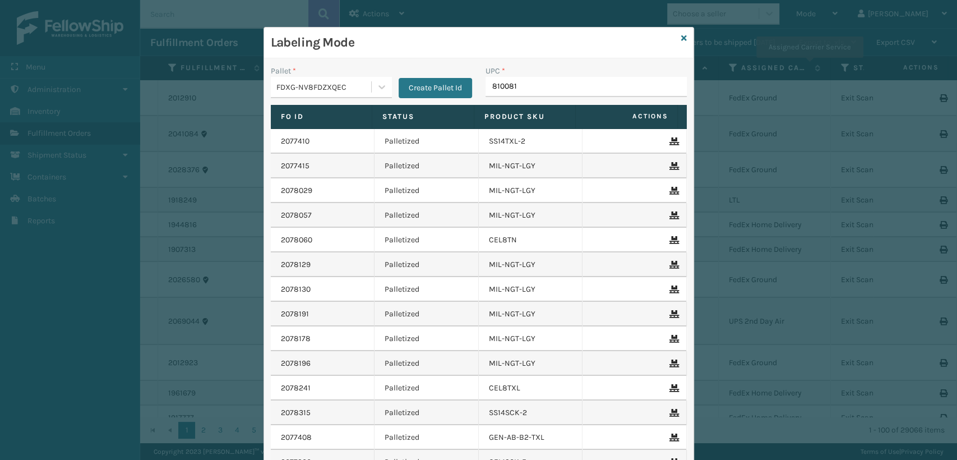
type input "8100819"
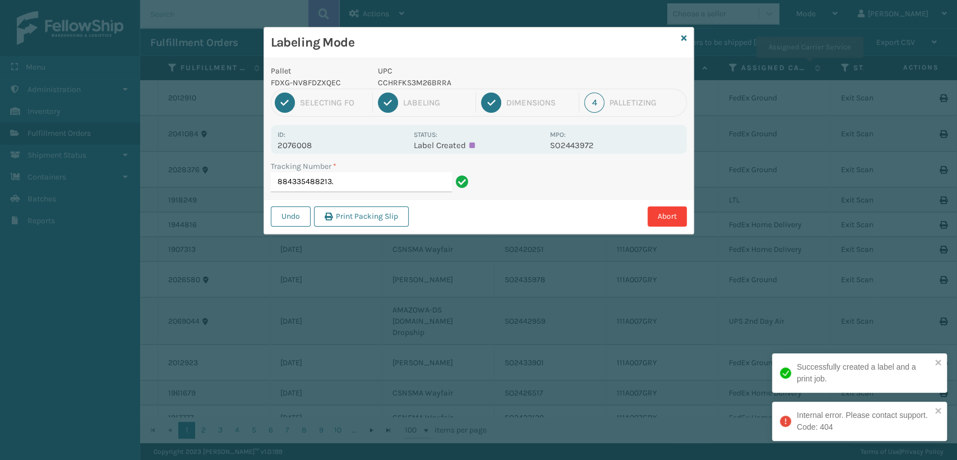
type input "884335488213"
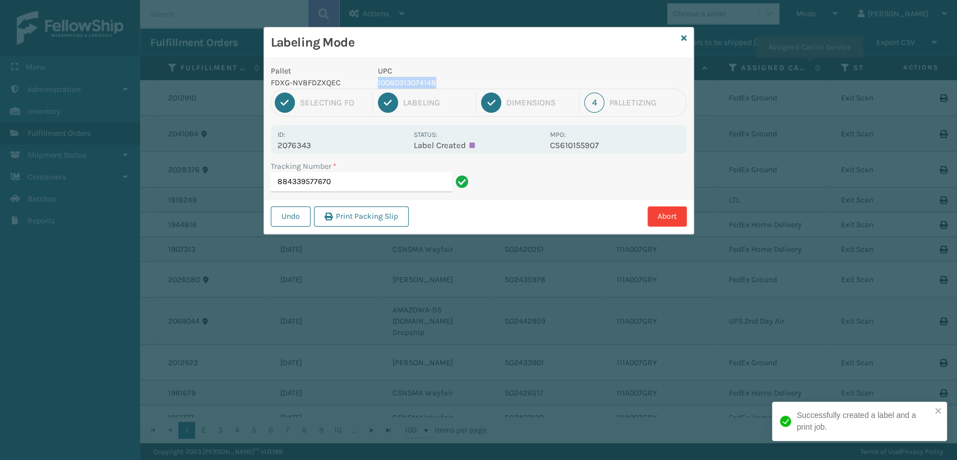
drag, startPoint x: 444, startPoint y: 77, endPoint x: 375, endPoint y: 77, distance: 69.5
click at [375, 77] on div "UPC 10080313074148" at bounding box center [460, 77] width 179 height 24
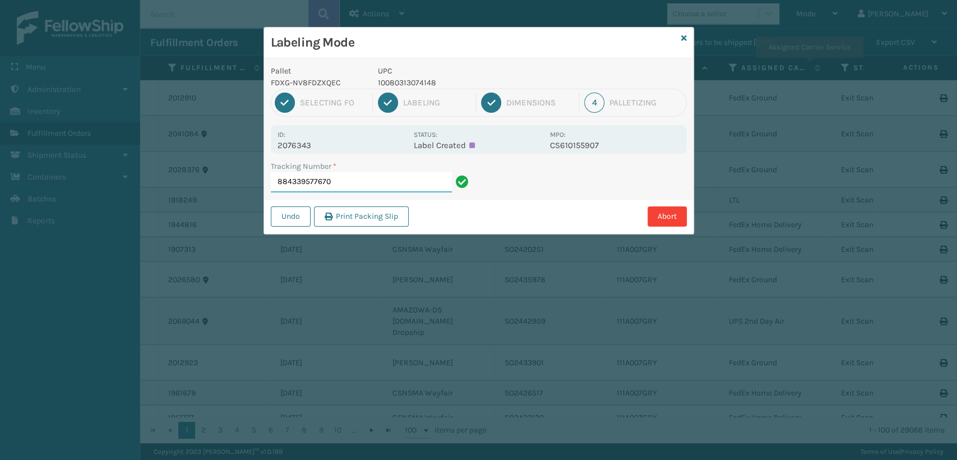
click at [344, 181] on input "884339577670" at bounding box center [361, 182] width 181 height 20
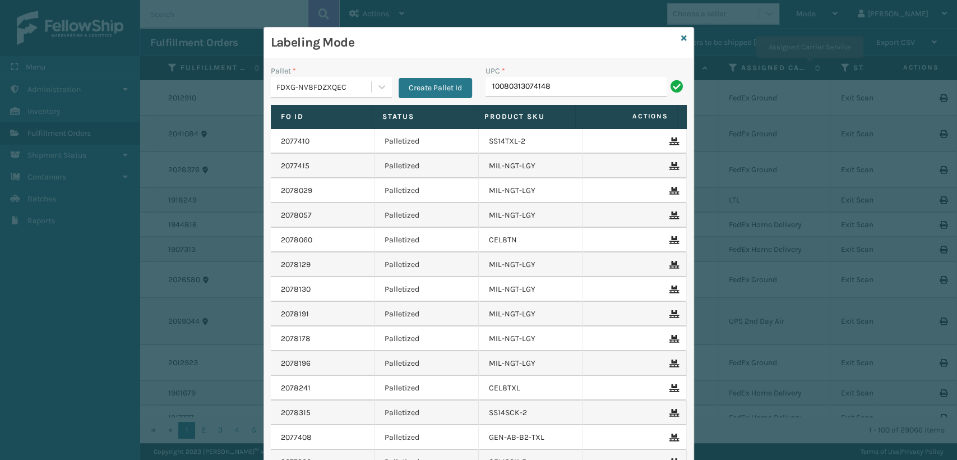
type input "10080313074148"
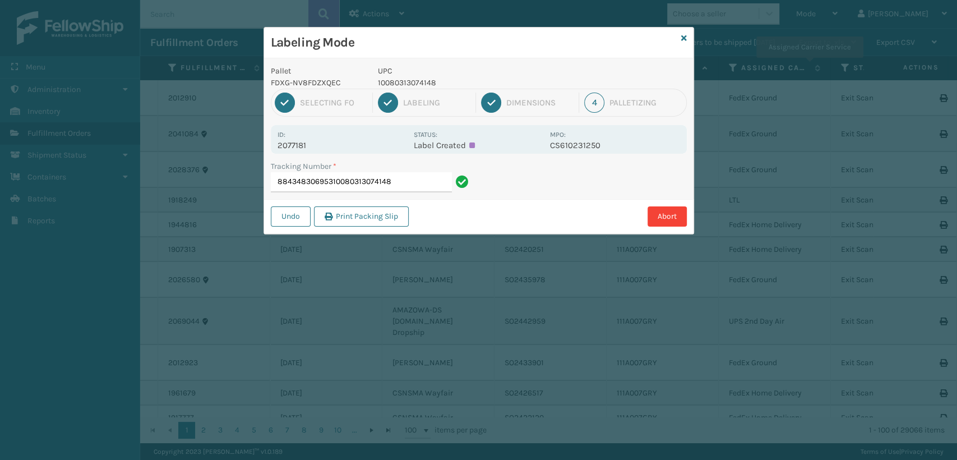
type input "884348306953"
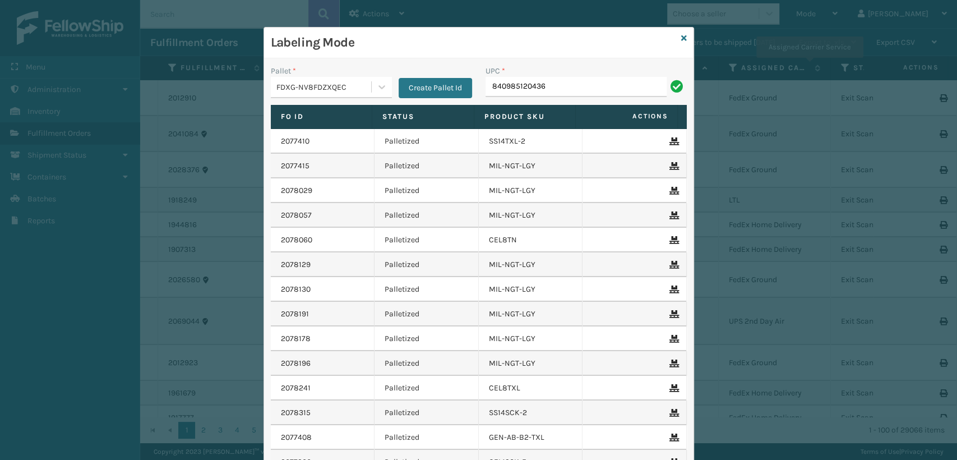
type input "840985120436"
type input "1008031"
type input "410833-1170"
click at [676, 37] on div "Labeling Mode" at bounding box center [479, 42] width 430 height 31
click at [682, 36] on div "Labeling Mode" at bounding box center [479, 42] width 430 height 31
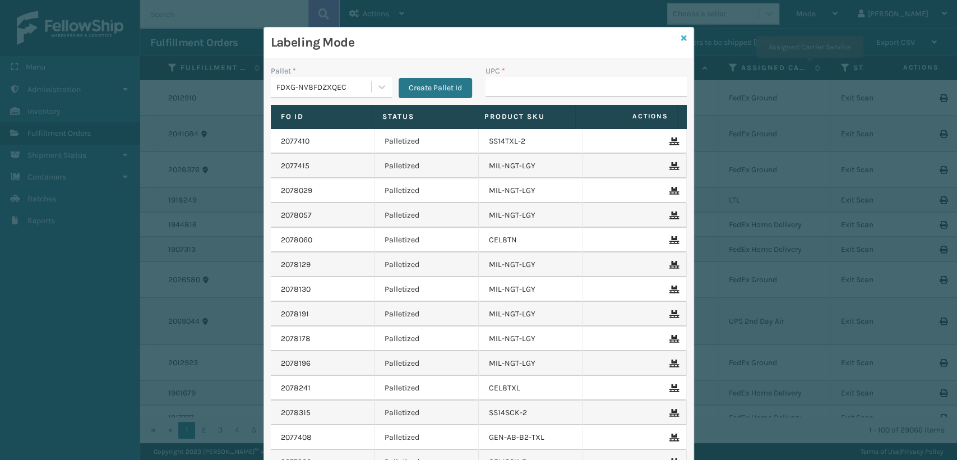
click at [681, 39] on icon at bounding box center [684, 38] width 6 height 8
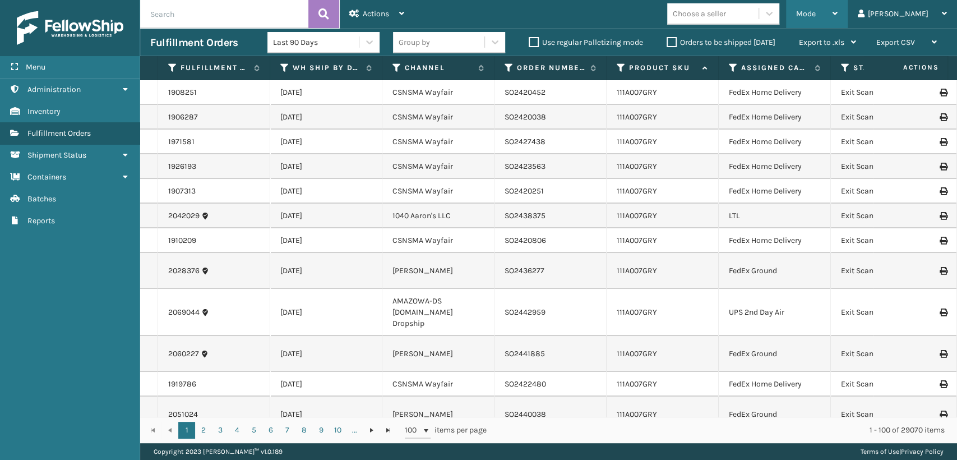
click at [838, 8] on div "Mode" at bounding box center [816, 14] width 41 height 28
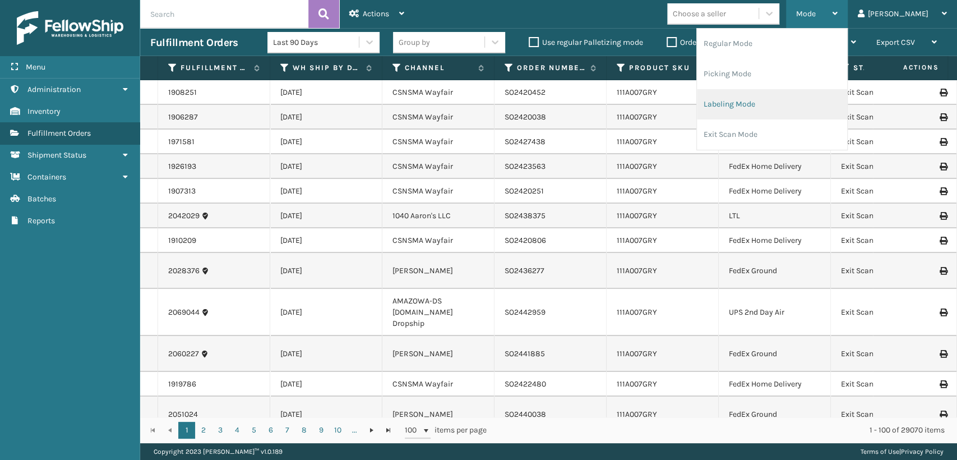
click at [749, 110] on li "Labeling Mode" at bounding box center [772, 104] width 150 height 30
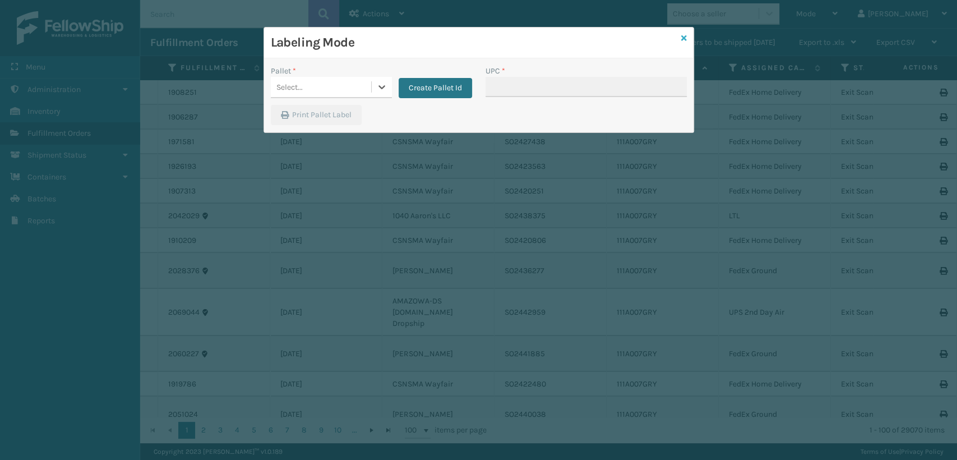
click at [681, 41] on icon at bounding box center [684, 38] width 6 height 8
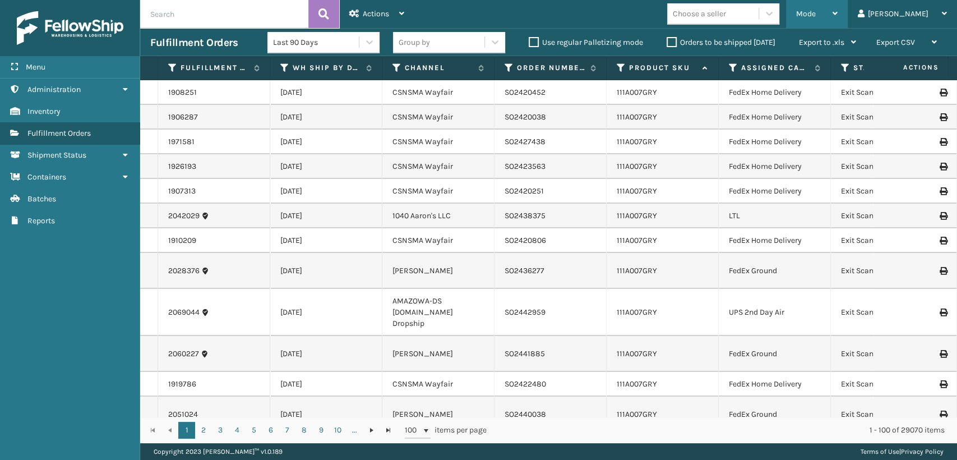
click at [838, 8] on div "Mode" at bounding box center [816, 14] width 41 height 28
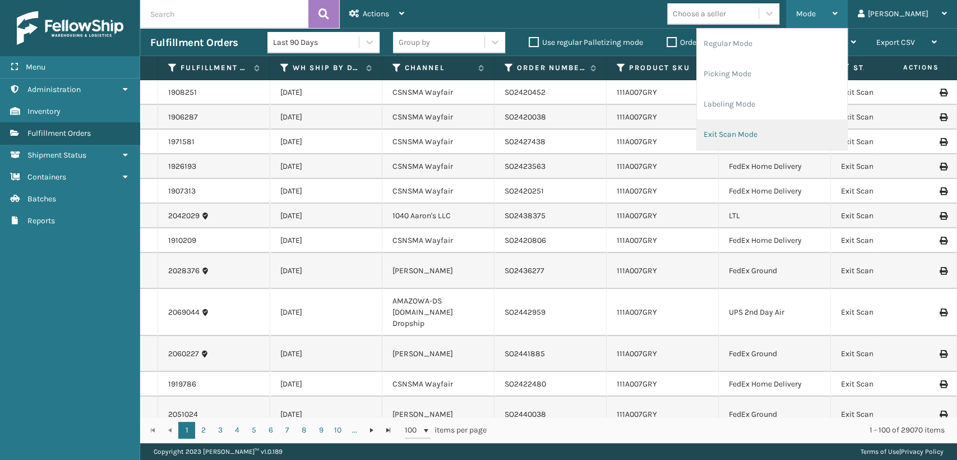
click at [785, 127] on li "Exit Scan Mode" at bounding box center [772, 134] width 150 height 30
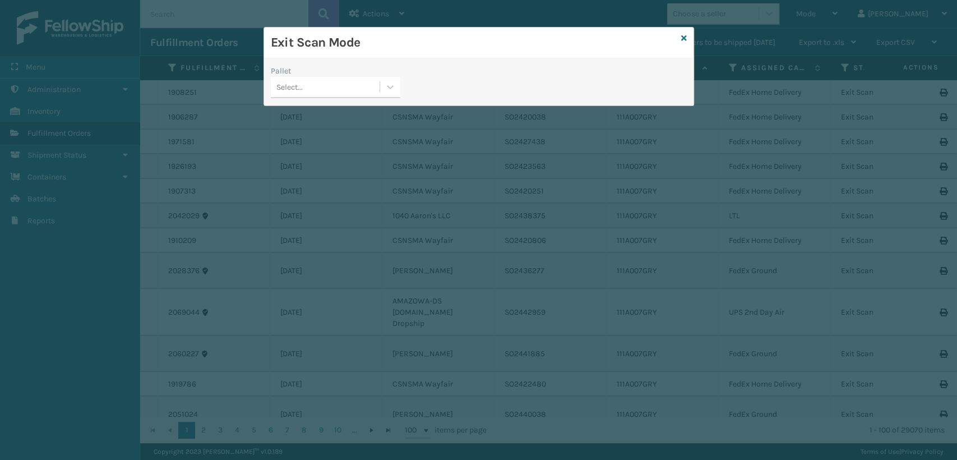
click at [293, 84] on div "Select..." at bounding box center [289, 87] width 26 height 12
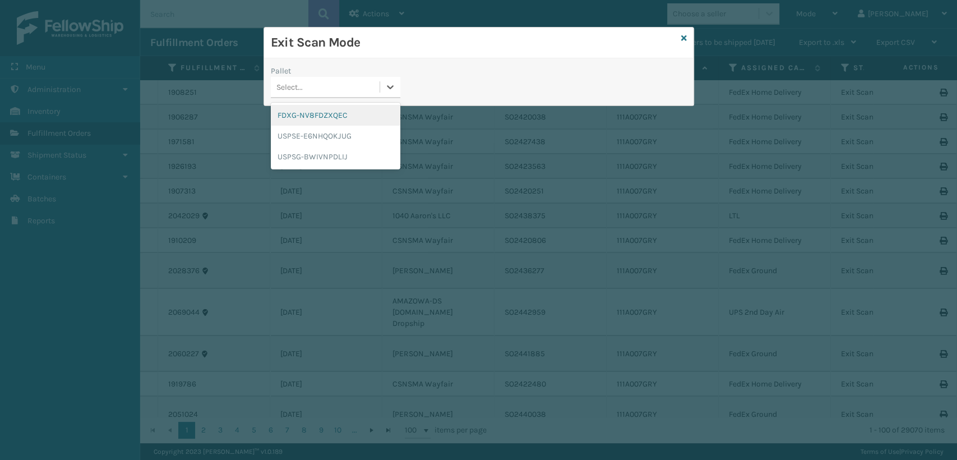
click at [310, 115] on div "FDXG-NV8FDZXQEC" at bounding box center [336, 115] width 130 height 21
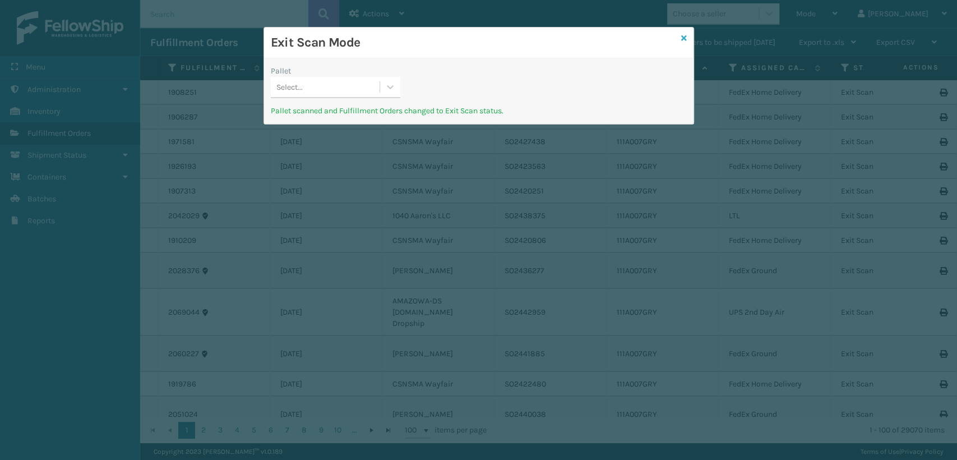
click at [686, 35] on icon at bounding box center [684, 38] width 6 height 8
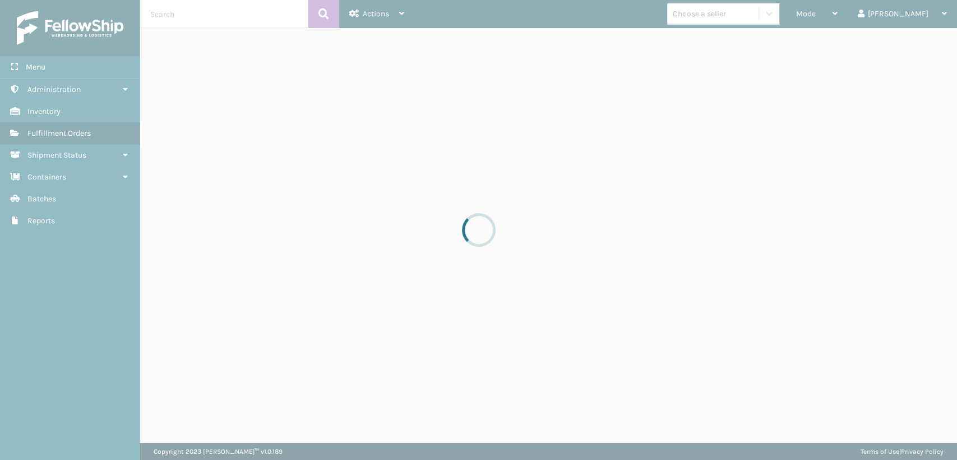
click at [855, 16] on div at bounding box center [478, 230] width 957 height 460
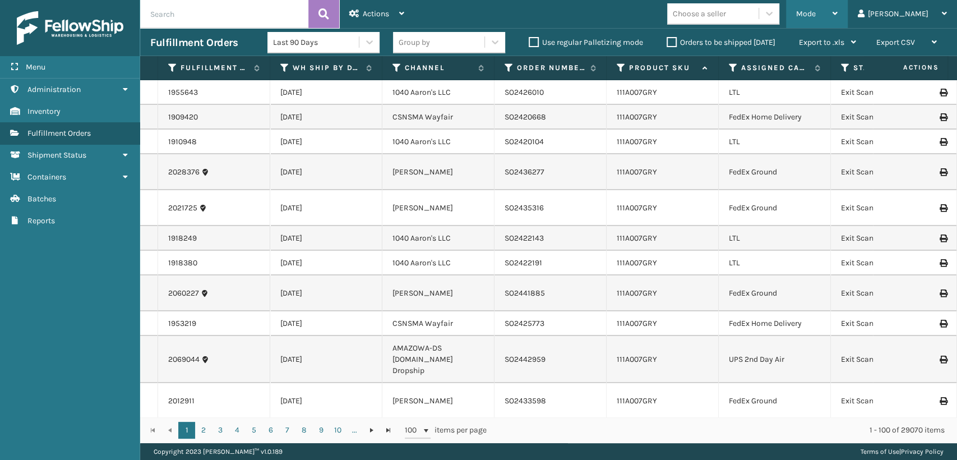
click at [816, 15] on span "Mode" at bounding box center [806, 14] width 20 height 10
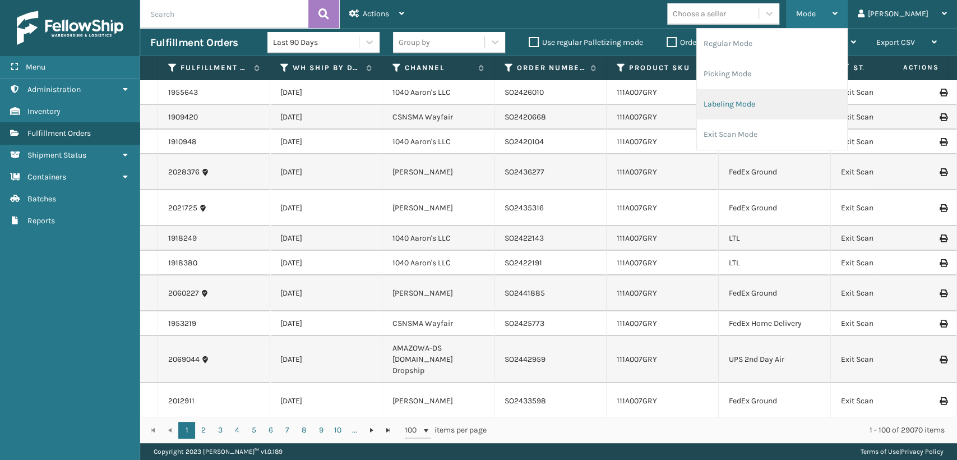
click at [753, 111] on li "Labeling Mode" at bounding box center [772, 104] width 150 height 30
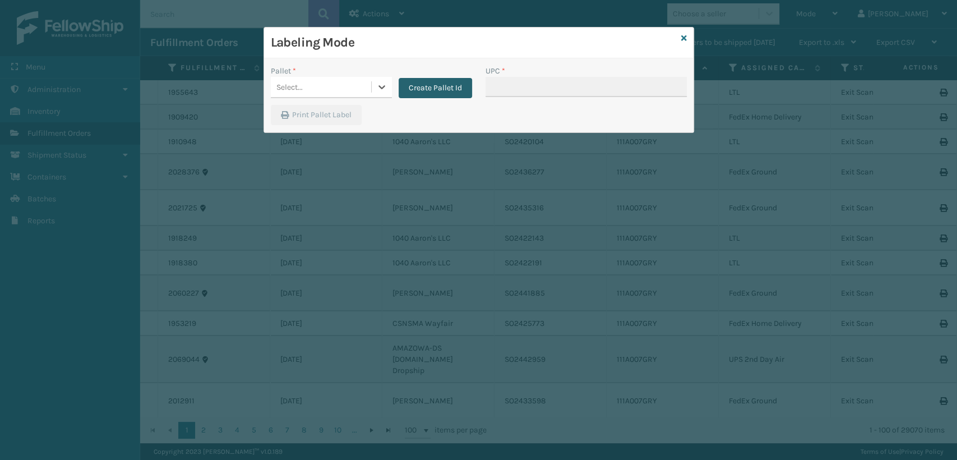
click at [428, 90] on button "Create Pallet Id" at bounding box center [435, 88] width 73 height 20
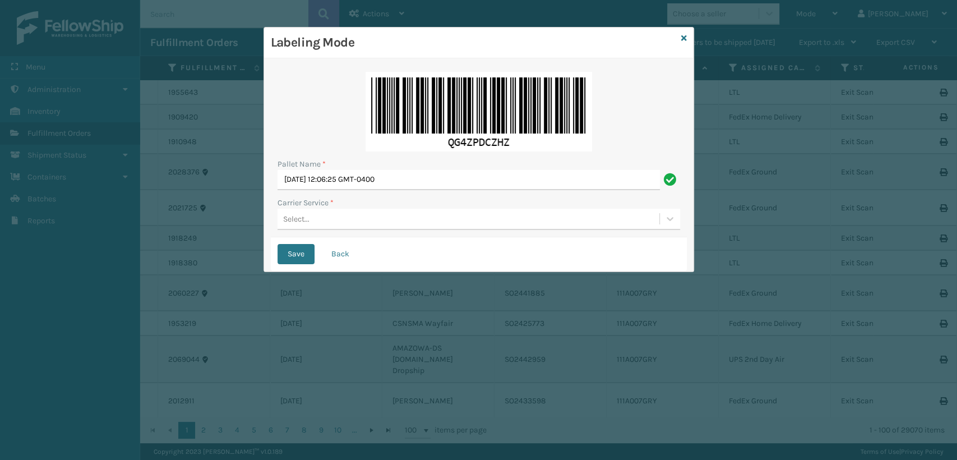
click at [343, 212] on div "Select..." at bounding box center [469, 219] width 382 height 19
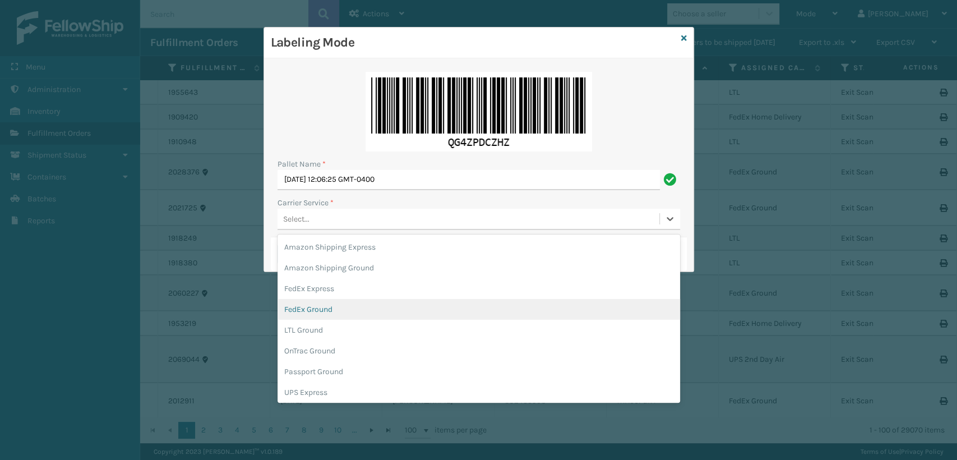
click at [319, 310] on div "FedEx Ground" at bounding box center [479, 309] width 403 height 21
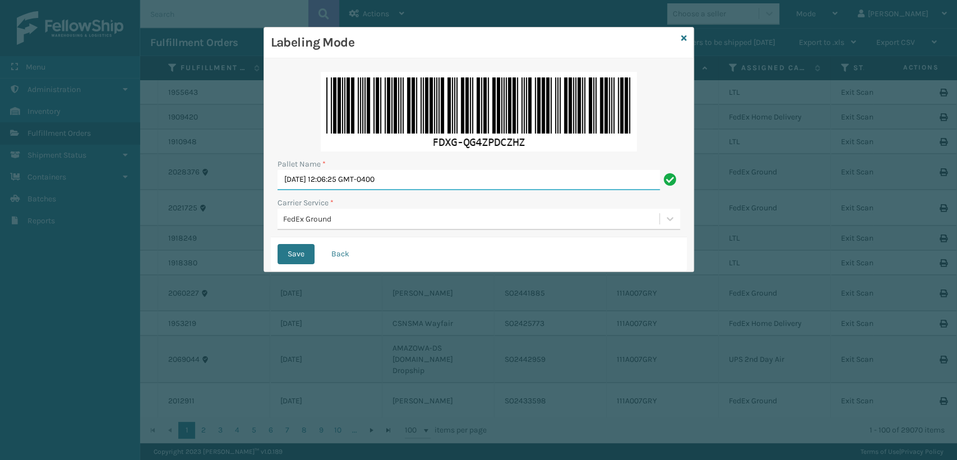
drag, startPoint x: 418, startPoint y: 178, endPoint x: 247, endPoint y: 173, distance: 171.7
click at [247, 173] on div "Labeling Mode Pallet Name * [DATE] 12:06:25 GMT-0400 Carrier Service * FedEx Gr…" at bounding box center [478, 230] width 957 height 460
type input "T569687"
click at [278, 244] on button "Save" at bounding box center [296, 254] width 37 height 20
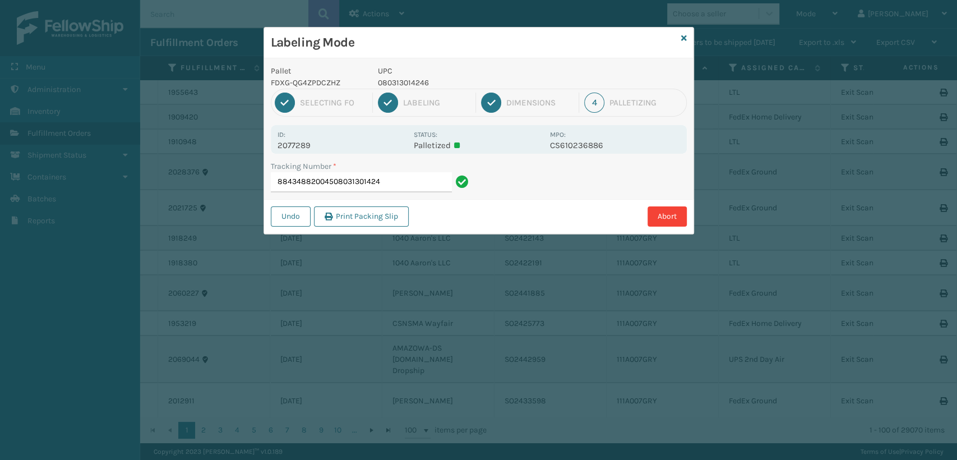
type input "884348820045080313014246"
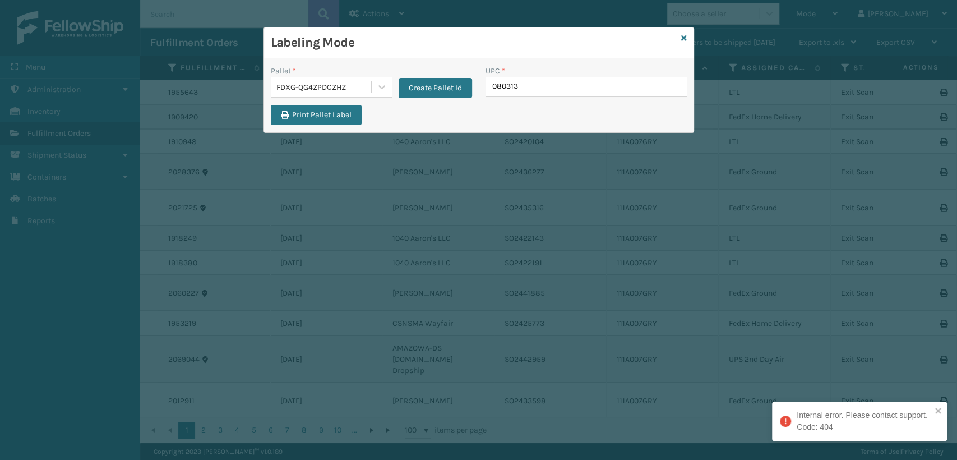
type input "0803130"
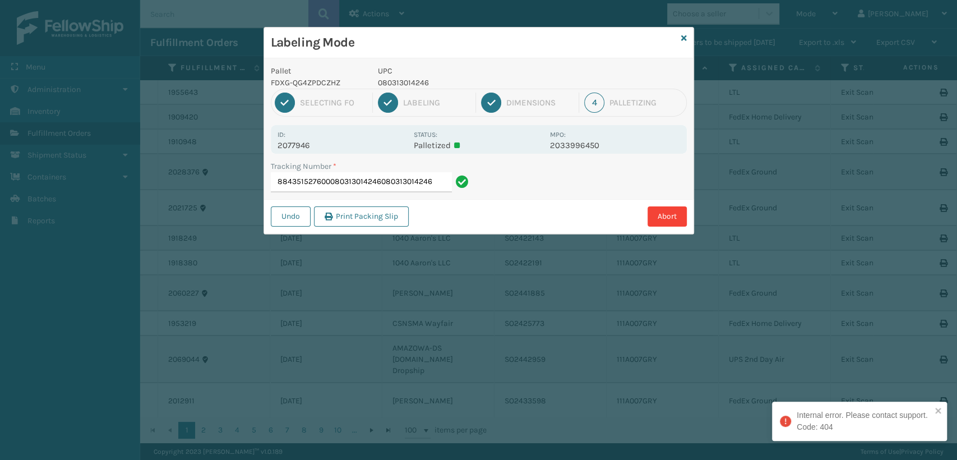
type input "884351527600080313014246080313014246"
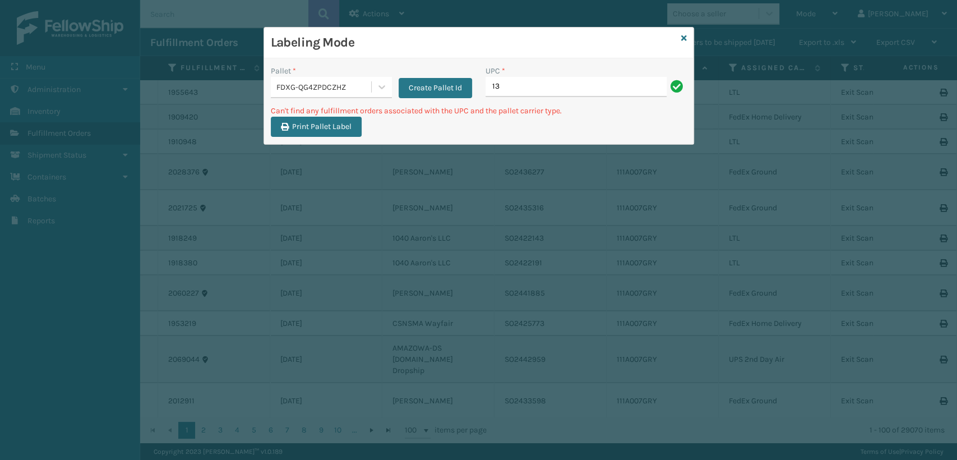
type input "1"
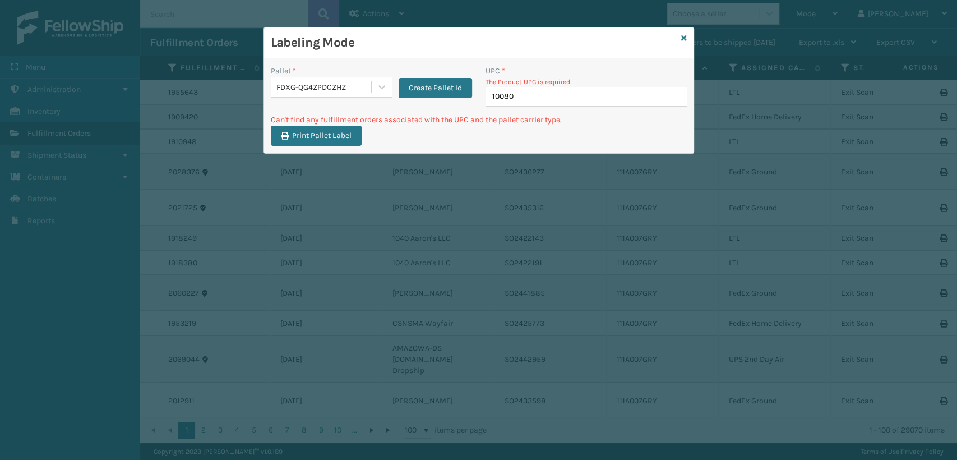
type input "100803"
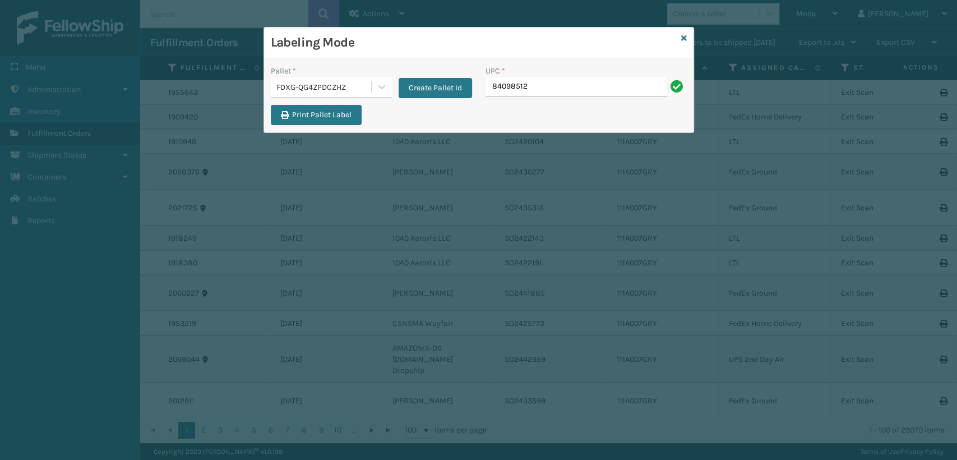
type input "840985123"
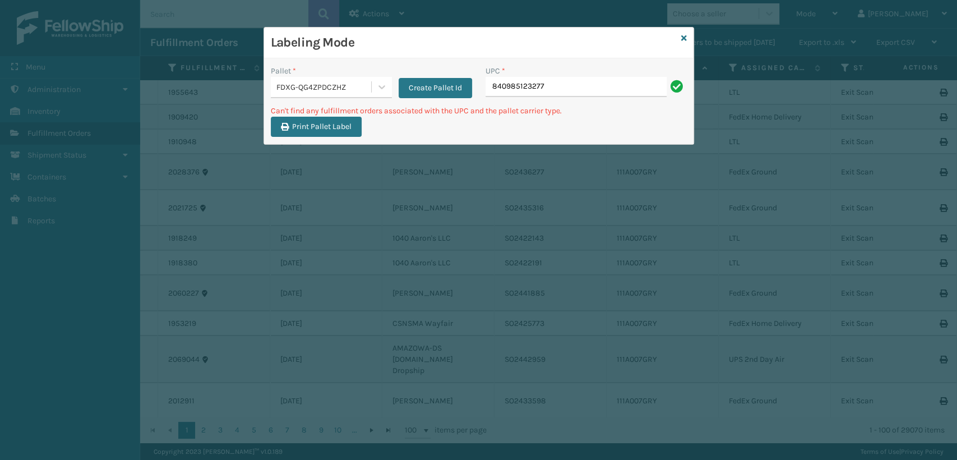
type input "840985123277"
type input "8"
type input "840985123277"
type input "8"
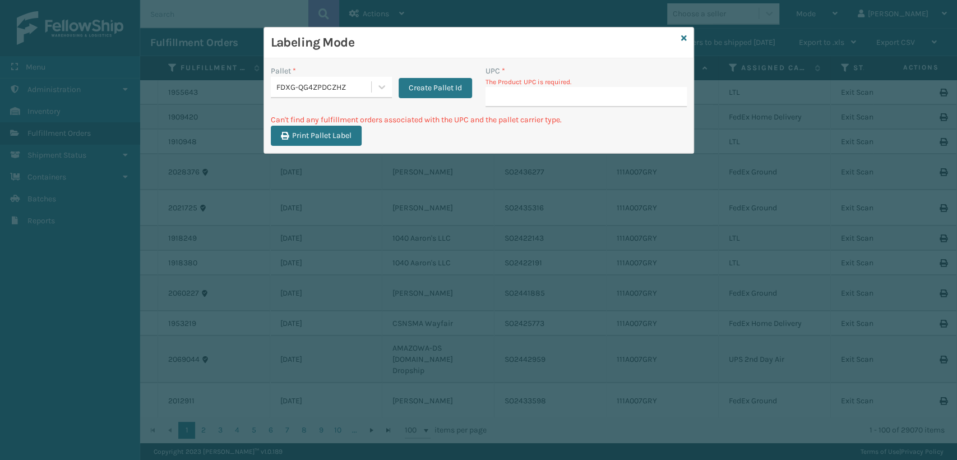
click at [690, 36] on div "Labeling Mode" at bounding box center [479, 42] width 430 height 31
click at [686, 36] on icon at bounding box center [684, 38] width 6 height 8
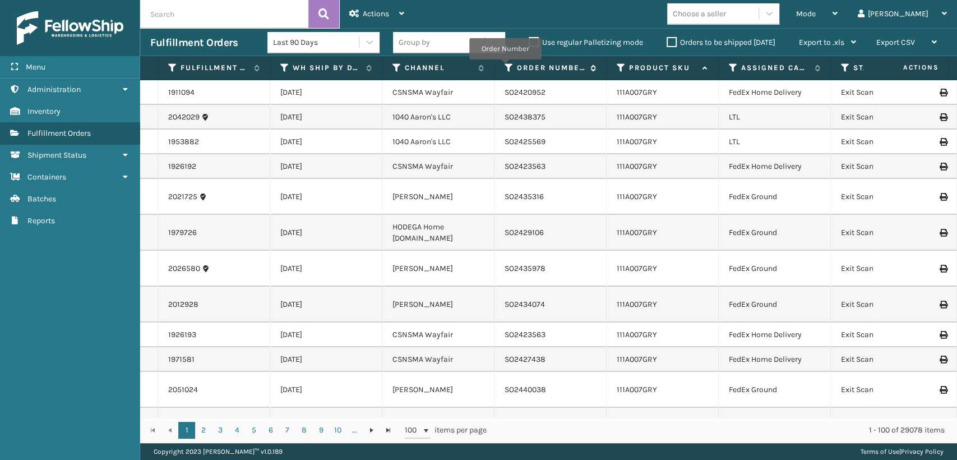
click at [505, 67] on icon at bounding box center [509, 68] width 9 height 10
drag, startPoint x: 317, startPoint y: 113, endPoint x: 332, endPoint y: 120, distance: 16.6
click at [321, 115] on td "[DATE]" at bounding box center [326, 117] width 112 height 25
click at [730, 66] on icon at bounding box center [733, 68] width 9 height 10
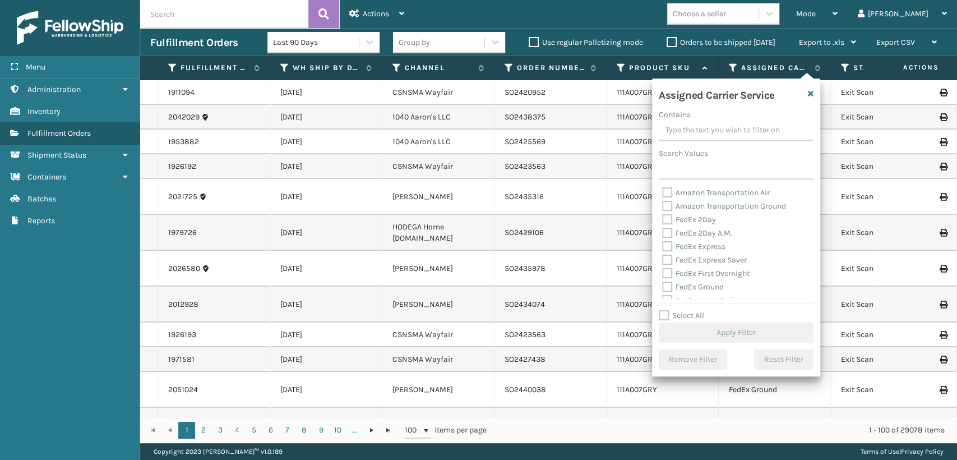
scroll to position [0, 0]
click at [670, 236] on label "FedEx 2Day A.M." at bounding box center [697, 233] width 70 height 10
click at [663, 234] on input "FedEx 2Day A.M." at bounding box center [662, 230] width 1 height 7
checkbox input "true"
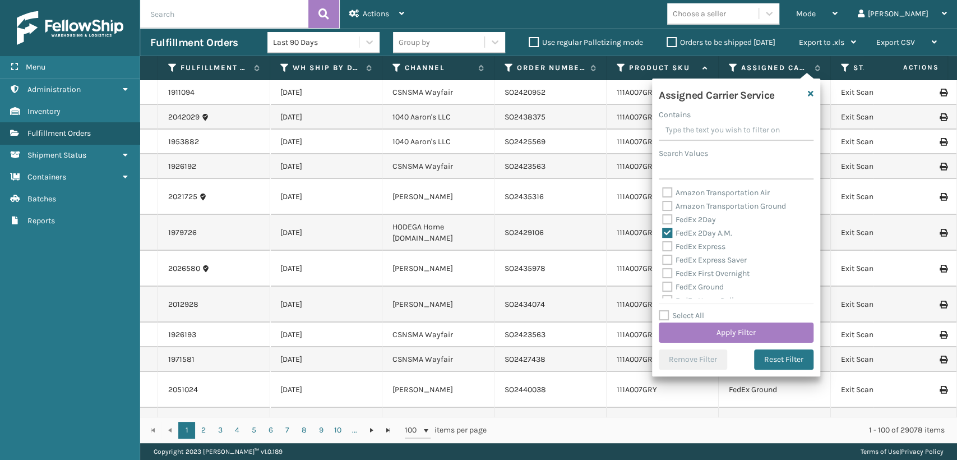
click at [664, 224] on label "FedEx 2Day" at bounding box center [689, 220] width 54 height 10
click at [663, 220] on input "FedEx 2Day" at bounding box center [662, 216] width 1 height 7
checkbox input "true"
click at [664, 247] on label "FedEx Express" at bounding box center [693, 247] width 63 height 10
click at [663, 247] on input "FedEx Express" at bounding box center [662, 243] width 1 height 7
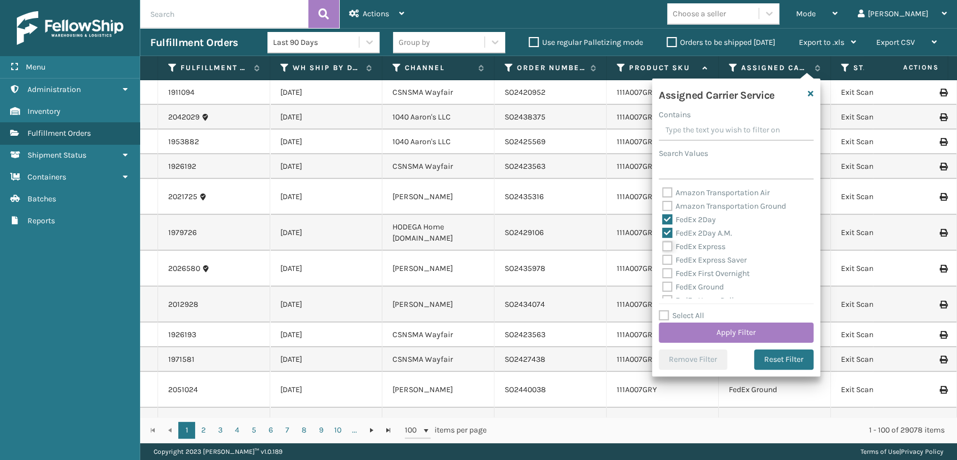
checkbox input "true"
click at [668, 260] on label "FedEx Express Saver" at bounding box center [704, 260] width 85 height 10
click at [663, 260] on input "FedEx Express Saver" at bounding box center [662, 256] width 1 height 7
checkbox input "true"
click at [668, 276] on label "FedEx First Overnight" at bounding box center [705, 274] width 87 height 10
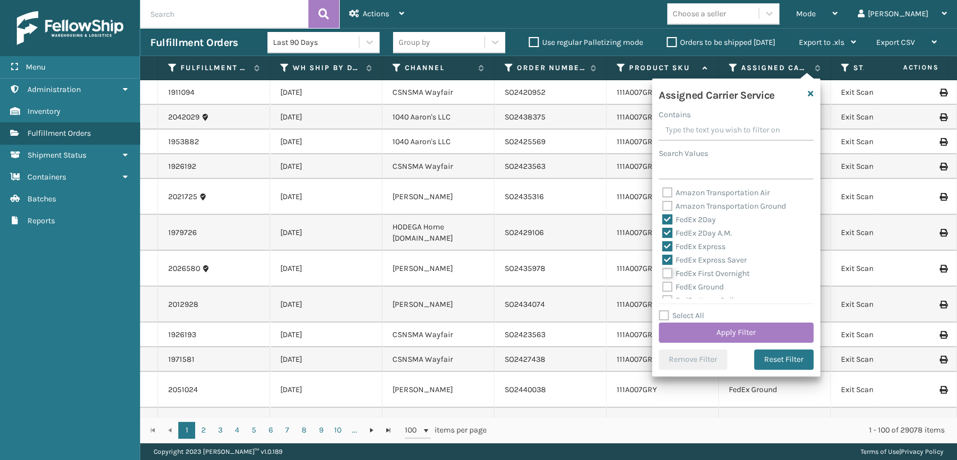
click at [663, 274] on input "FedEx First Overnight" at bounding box center [662, 270] width 1 height 7
checkbox input "true"
click at [668, 292] on div "FedEx Ground" at bounding box center [736, 286] width 148 height 13
click at [667, 282] on label "FedEx Ground" at bounding box center [693, 287] width 62 height 10
click at [663, 282] on input "FedEx Ground" at bounding box center [662, 283] width 1 height 7
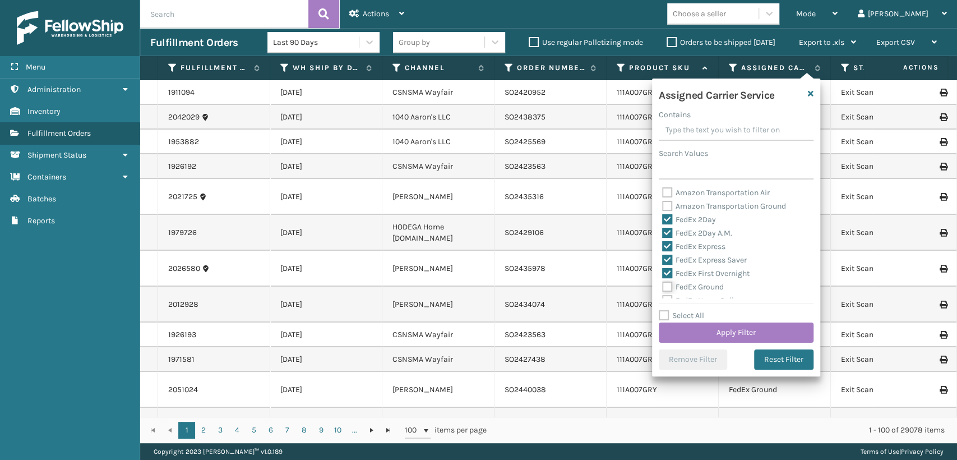
checkbox input "true"
click at [666, 262] on label "FedEx SmartPost" at bounding box center [698, 265] width 73 height 10
click at [663, 262] on input "FedEx SmartPost" at bounding box center [662, 262] width 1 height 7
checkbox input "true"
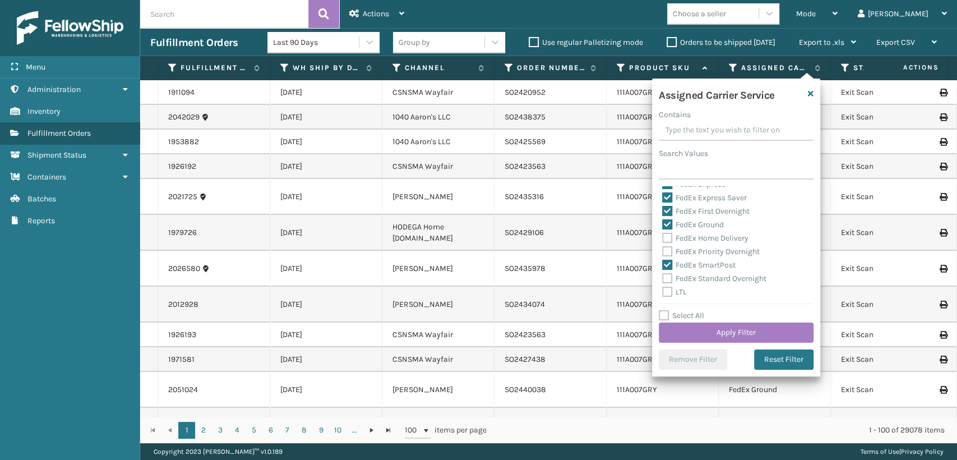
click at [667, 247] on label "FedEx Priority Overnight" at bounding box center [711, 252] width 98 height 10
click at [663, 247] on input "FedEx Priority Overnight" at bounding box center [662, 248] width 1 height 7
checkbox input "true"
click at [668, 236] on label "FedEx Home Delivery" at bounding box center [705, 238] width 86 height 10
click at [663, 236] on input "FedEx Home Delivery" at bounding box center [662, 235] width 1 height 7
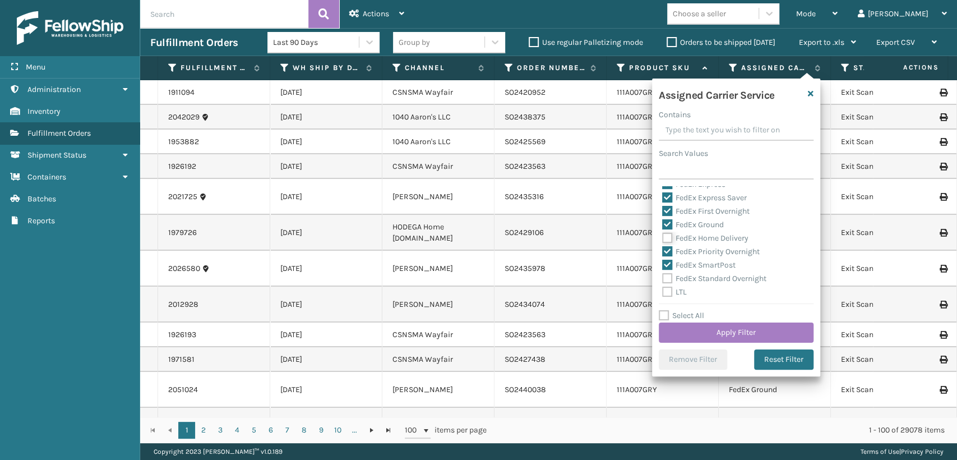
checkbox input "true"
click at [664, 276] on label "FedEx Standard Overnight" at bounding box center [714, 279] width 104 height 10
click at [663, 276] on input "FedEx Standard Overnight" at bounding box center [662, 275] width 1 height 7
checkbox input "true"
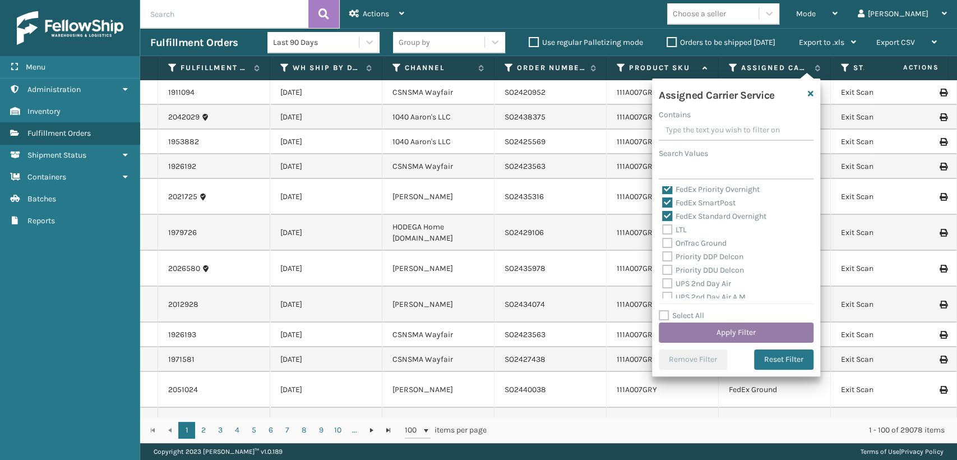
click at [708, 329] on button "Apply Filter" at bounding box center [736, 332] width 155 height 20
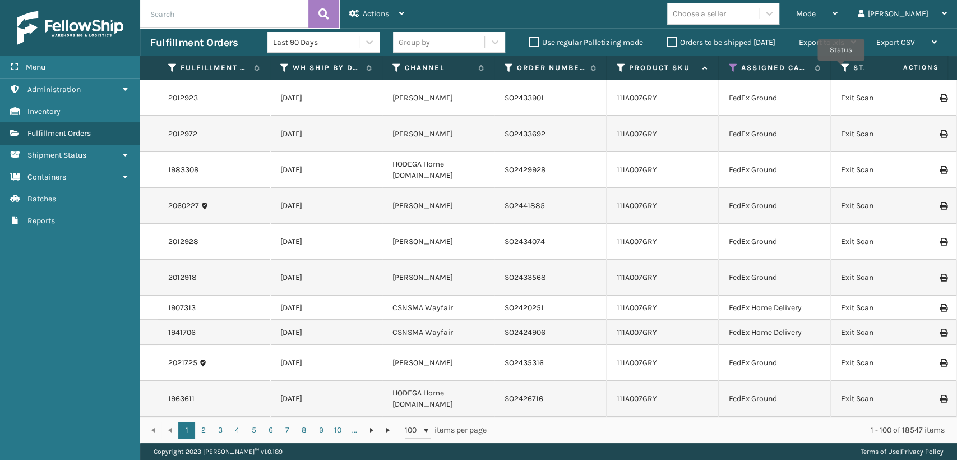
click at [841, 68] on icon at bounding box center [845, 68] width 9 height 10
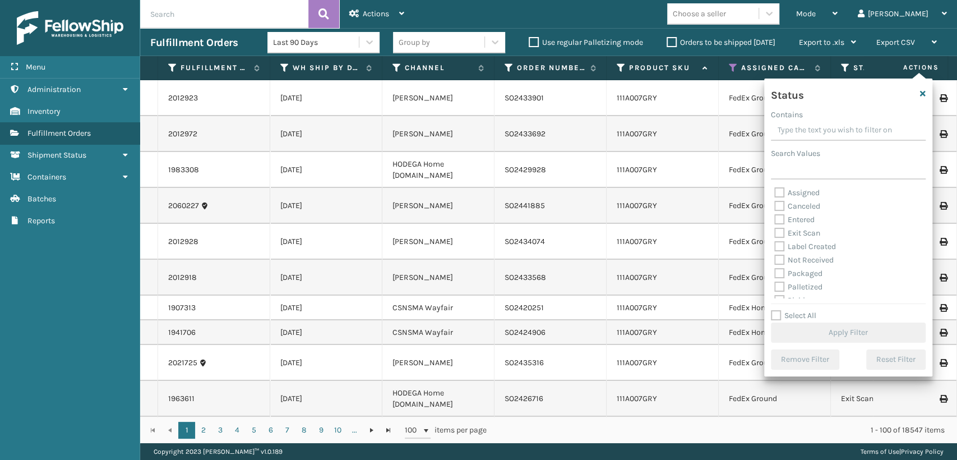
scroll to position [62, 0]
click at [781, 239] on label "Picking" at bounding box center [794, 238] width 40 height 10
click at [775, 239] on input "Picking" at bounding box center [774, 235] width 1 height 7
checkbox input "true"
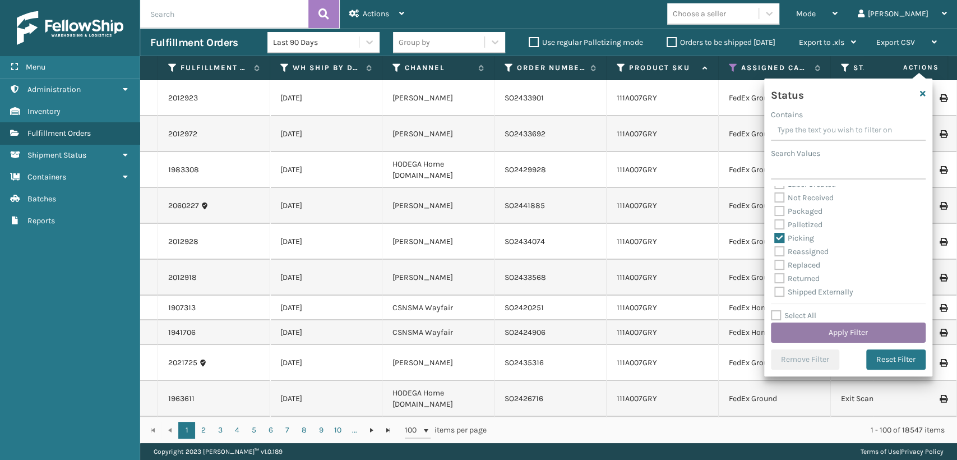
click at [819, 330] on button "Apply Filter" at bounding box center [848, 332] width 155 height 20
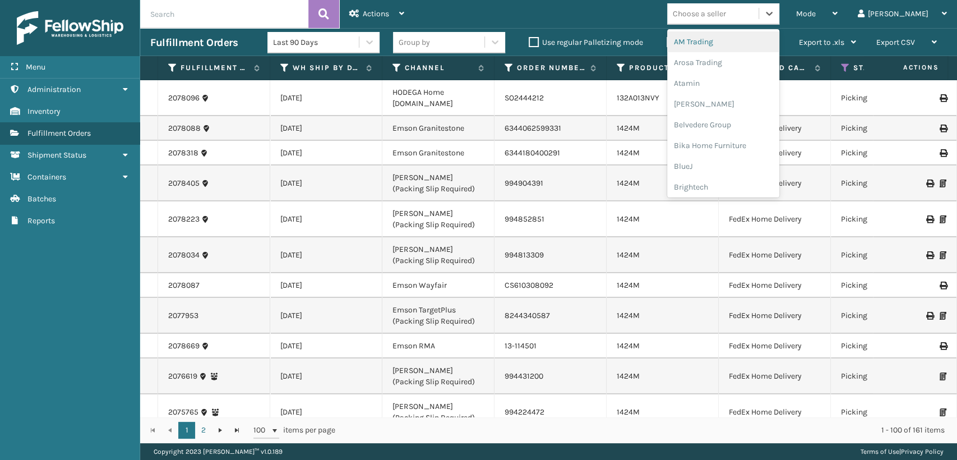
drag, startPoint x: 726, startPoint y: 16, endPoint x: 755, endPoint y: 44, distance: 40.4
click at [751, 25] on div "option AM Trading focused, 1 of 25. 25 results available. Use Up and Down to ch…" at bounding box center [723, 13] width 112 height 21
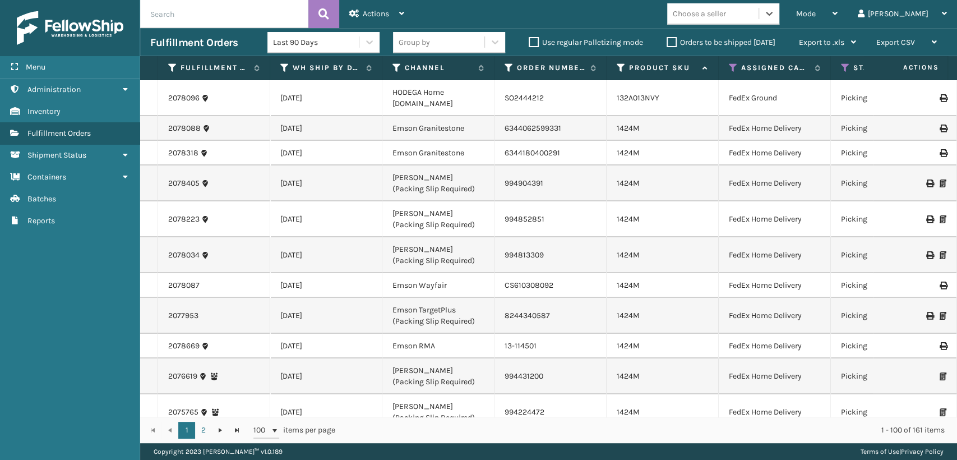
click at [731, 6] on div "Choose a seller" at bounding box center [712, 13] width 91 height 19
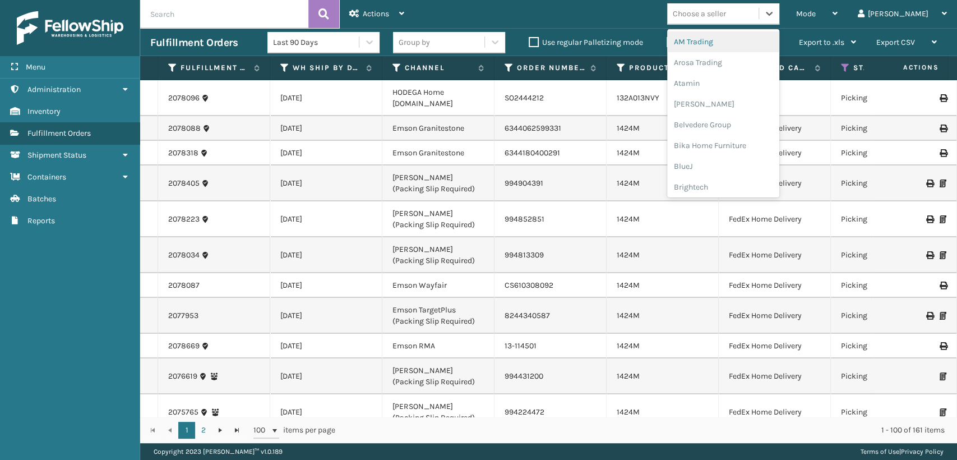
click at [731, 7] on div "Choose a seller" at bounding box center [712, 13] width 91 height 19
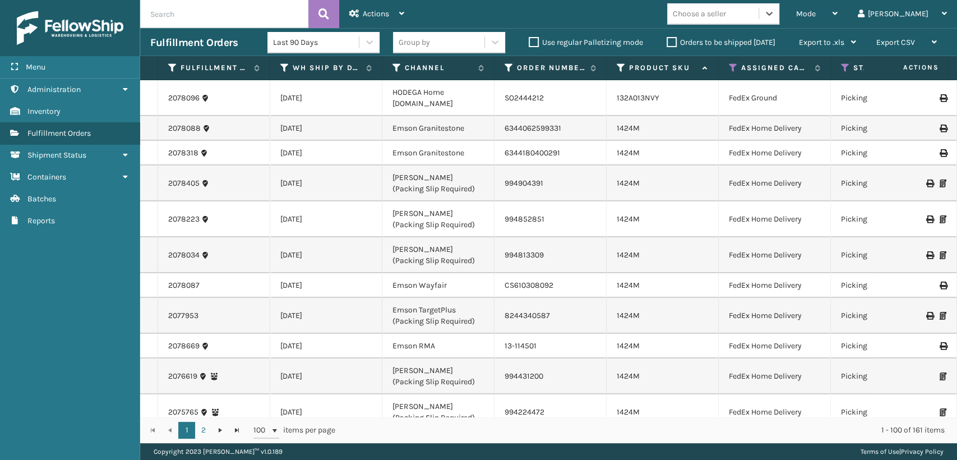
click at [726, 10] on div "Choose a seller" at bounding box center [699, 14] width 53 height 12
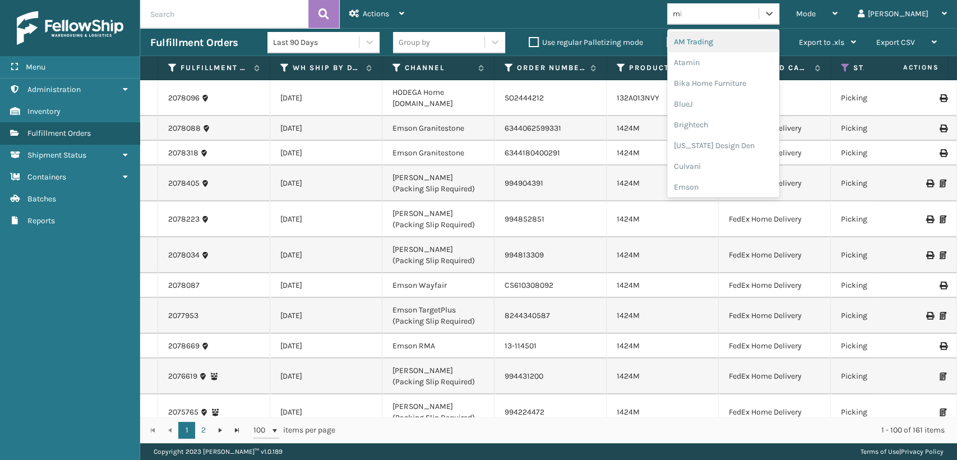
type input "mil"
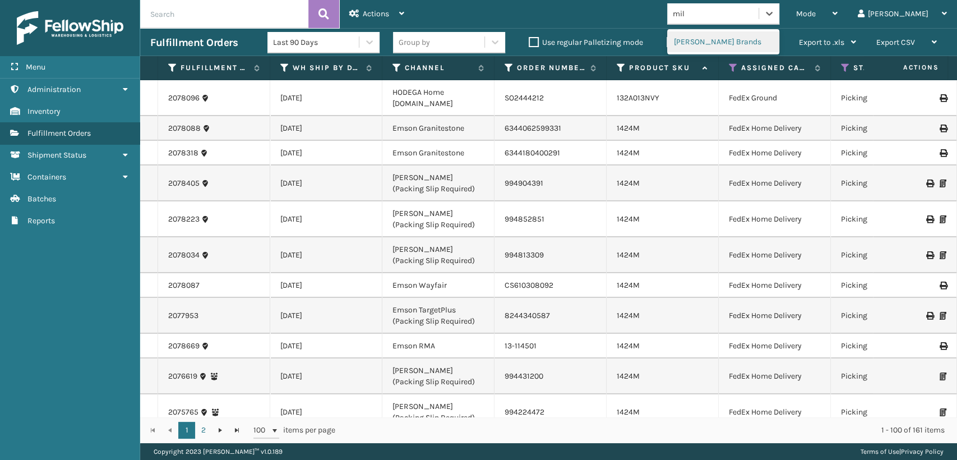
click at [738, 40] on div "[PERSON_NAME] Brands" at bounding box center [723, 41] width 112 height 21
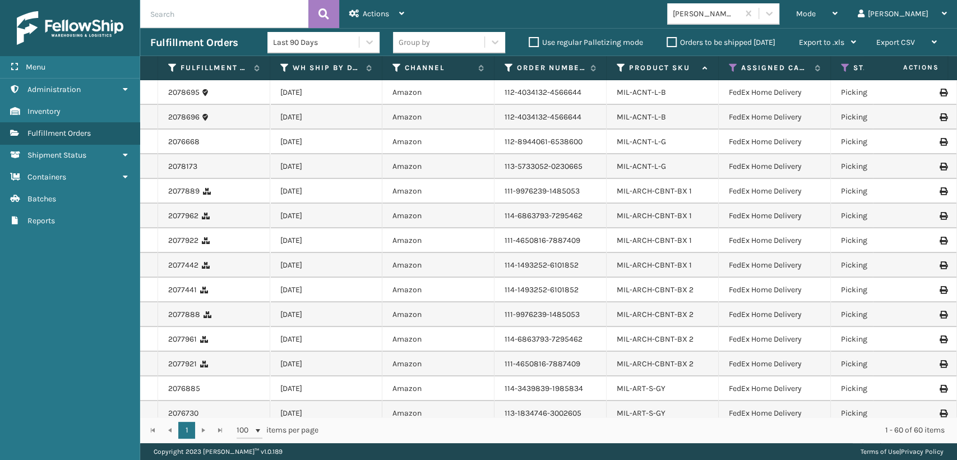
click at [673, 42] on label "Orders to be shipped [DATE]" at bounding box center [721, 43] width 109 height 10
click at [667, 42] on input "Orders to be shipped [DATE]" at bounding box center [667, 39] width 1 height 7
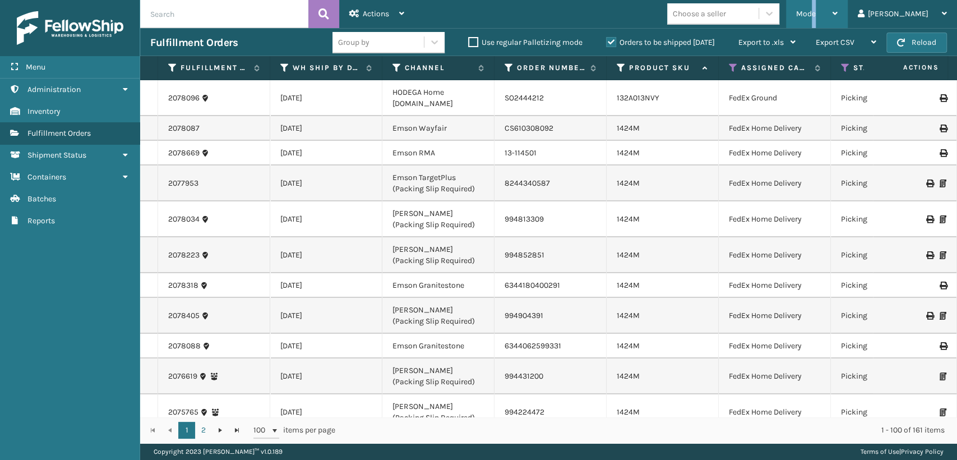
drag, startPoint x: 862, startPoint y: 11, endPoint x: 843, endPoint y: 25, distance: 23.2
click at [816, 13] on span "Mode" at bounding box center [806, 14] width 20 height 10
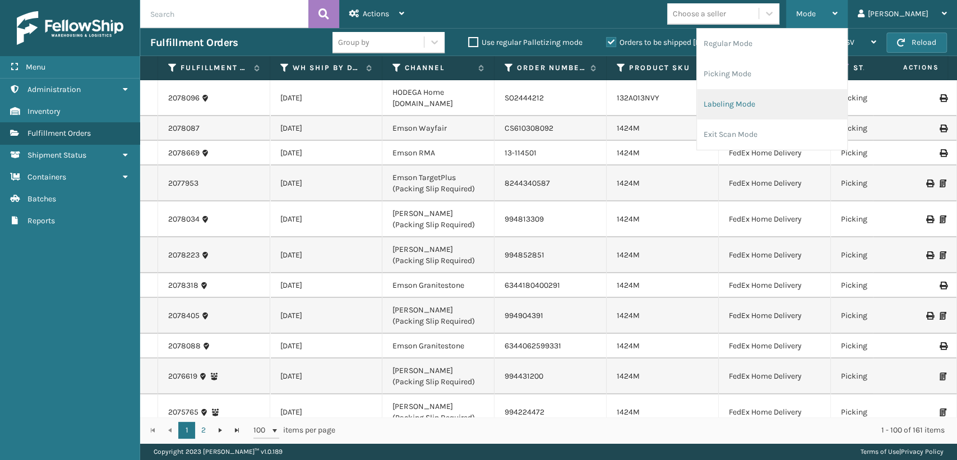
drag, startPoint x: 774, startPoint y: 102, endPoint x: 775, endPoint y: 108, distance: 6.8
click at [775, 108] on li "Labeling Mode" at bounding box center [772, 104] width 150 height 30
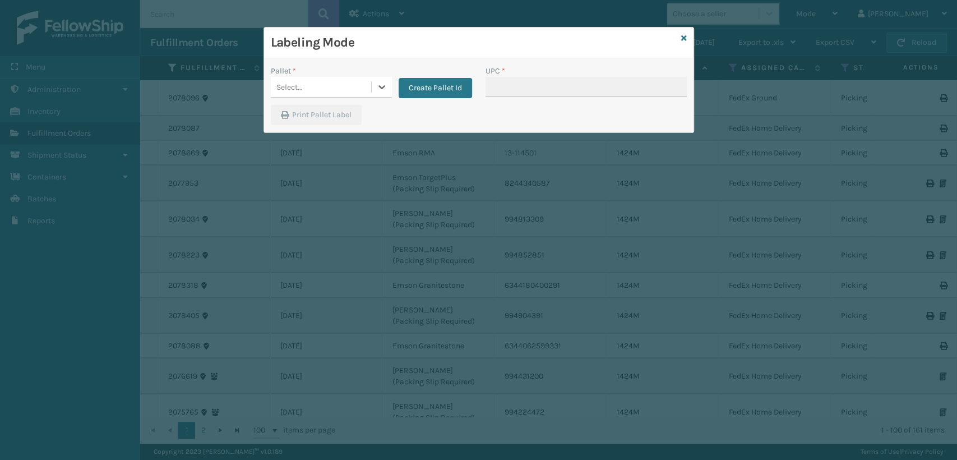
drag, startPoint x: 350, startPoint y: 92, endPoint x: 357, endPoint y: 92, distance: 7.3
click at [350, 92] on div "Select..." at bounding box center [321, 87] width 100 height 19
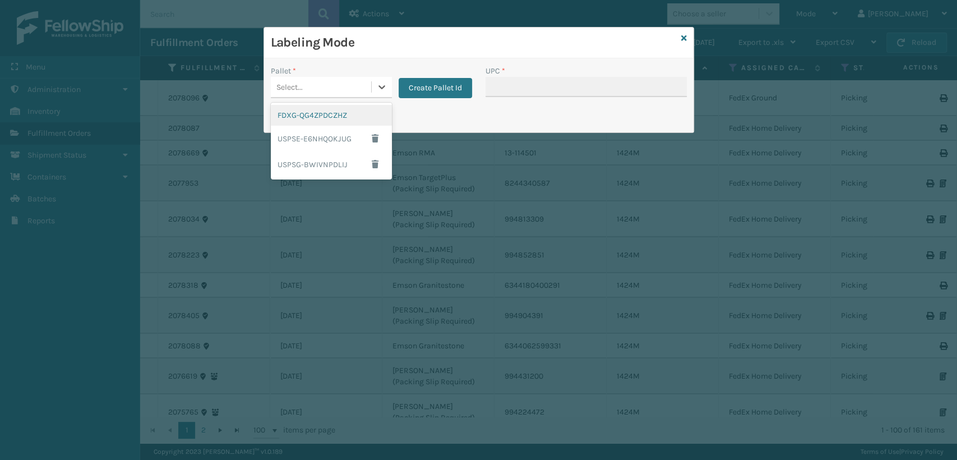
click at [308, 110] on div "FDXG-QG4ZPDCZHZ" at bounding box center [331, 115] width 121 height 21
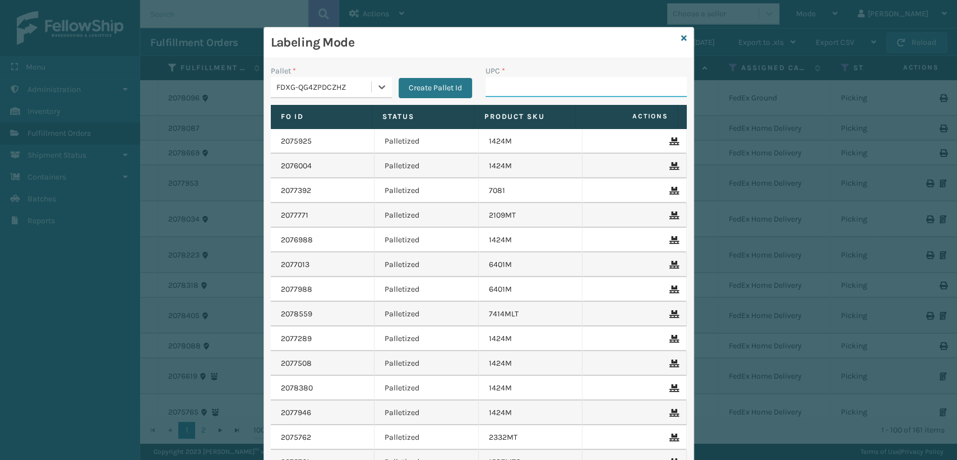
click at [529, 91] on input "UPC *" at bounding box center [586, 87] width 201 height 20
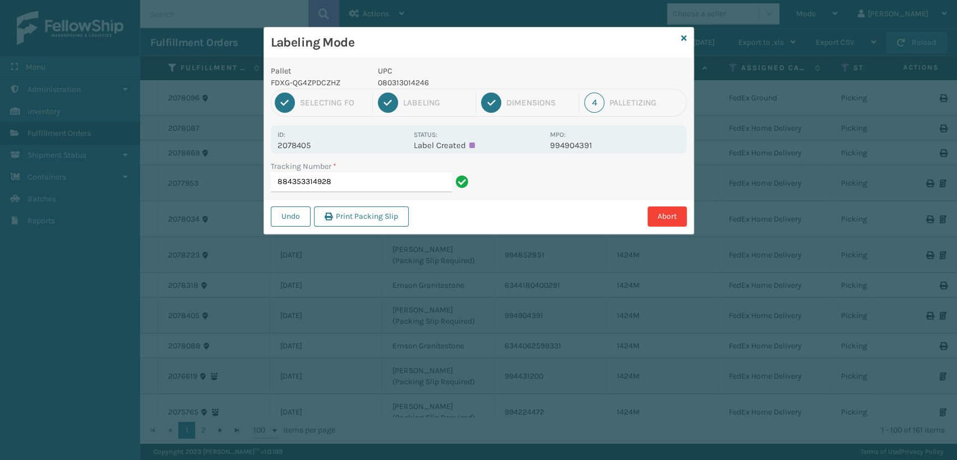
type input "884353314928"
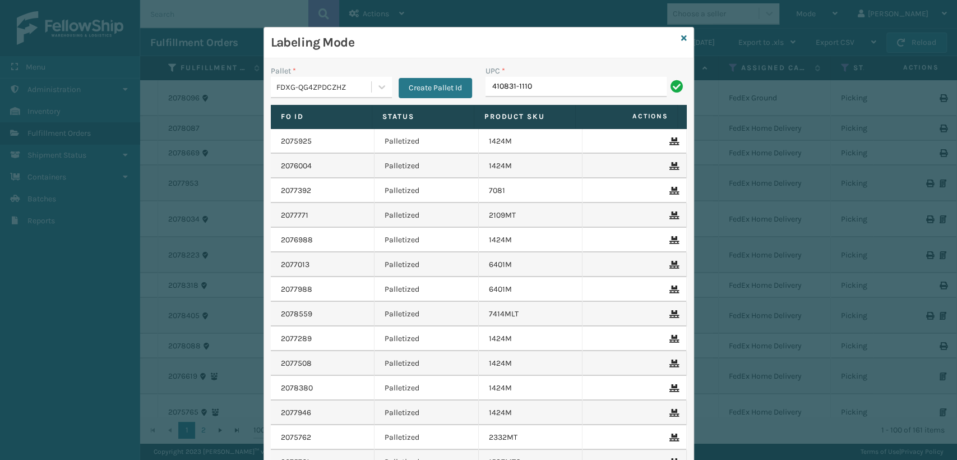
type input "410831-1110"
type input "MIL-ARCH-CBNT-BX 1."
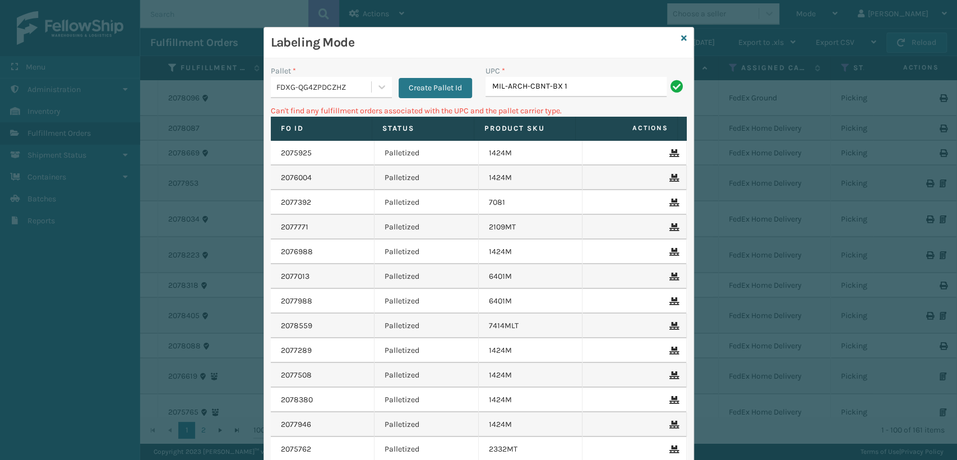
type input "MIL-ARCH-CBNT-BX 1"
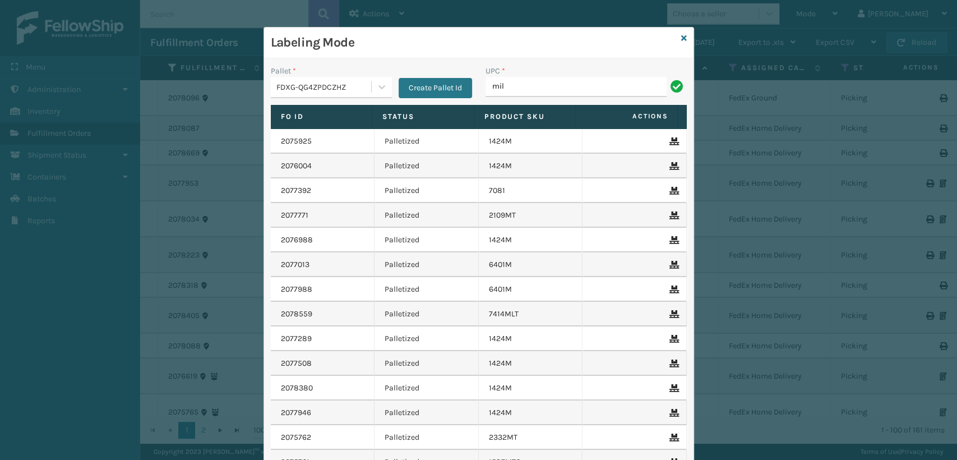
type input "MIL-ARCH-CBNT-BX 2"
type input "ST3402"
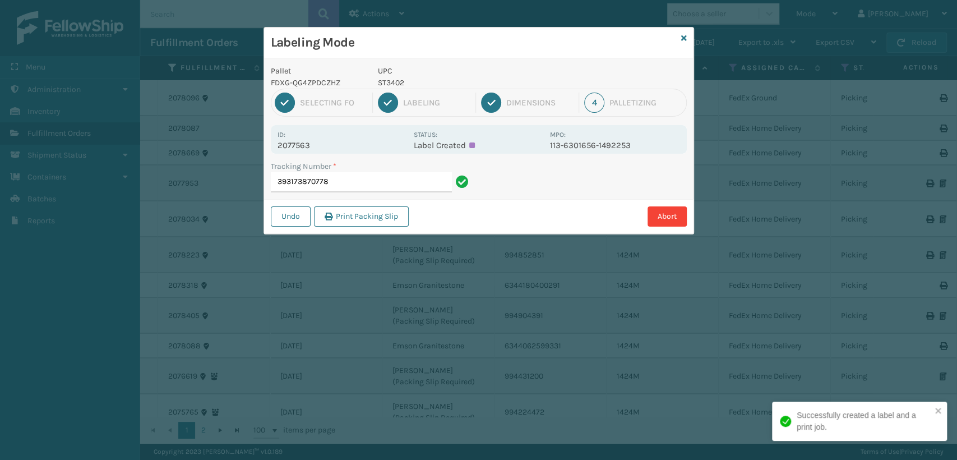
click at [647, 102] on div "Palletizing" at bounding box center [646, 103] width 73 height 10
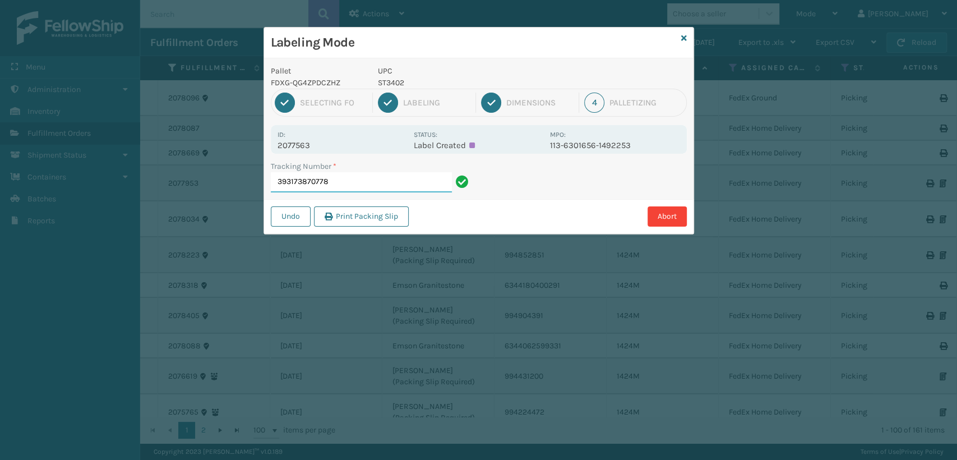
click at [426, 172] on input "393173870778" at bounding box center [361, 182] width 181 height 20
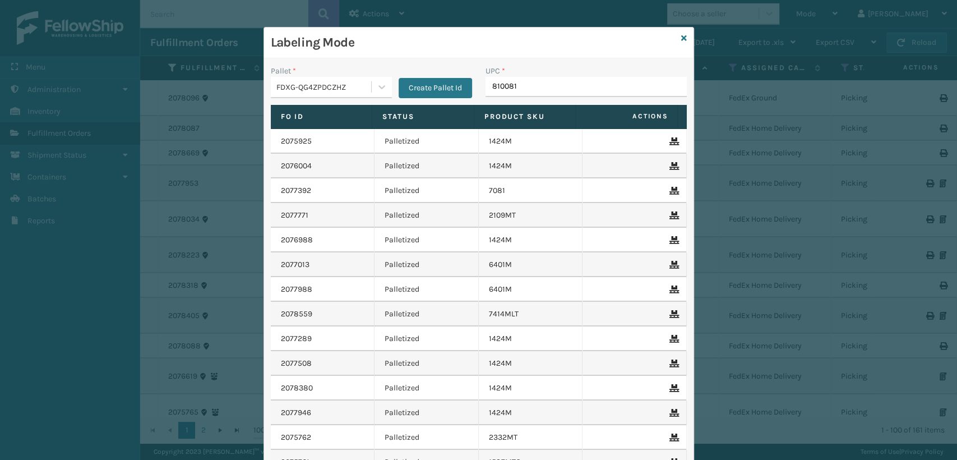
type input "8100819"
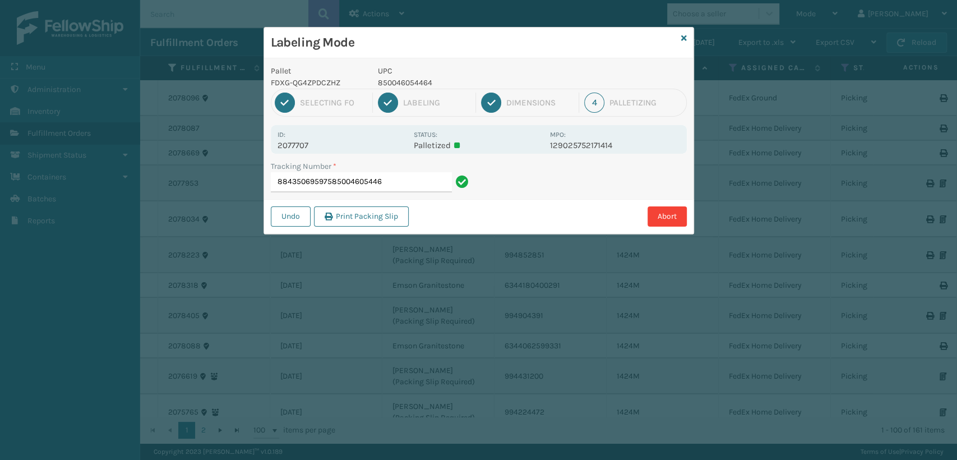
type input "884350695975850046054464"
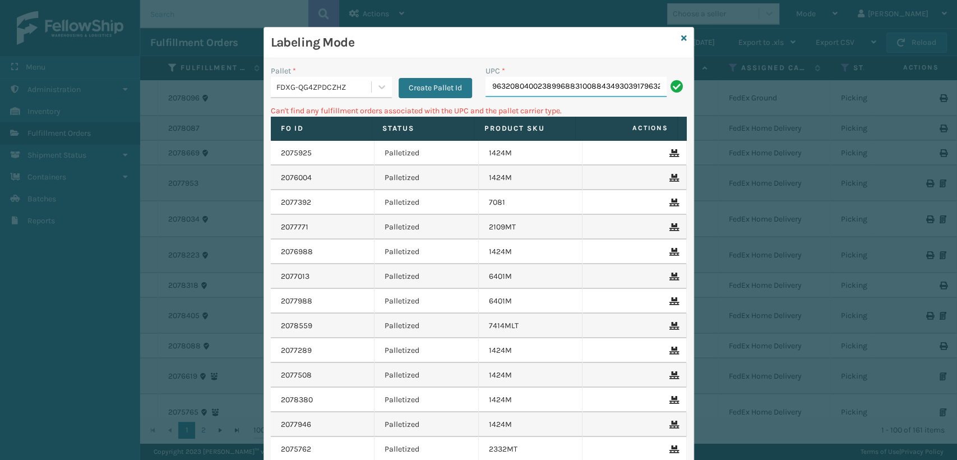
scroll to position [0, 137]
drag, startPoint x: 491, startPoint y: 86, endPoint x: 714, endPoint y: 113, distance: 224.8
click at [715, 113] on div "Labeling Mode Pallet * FDXG-QG4ZPDCZHZ Create Pallet Id UPC * 96320804002389968…" at bounding box center [478, 230] width 957 height 460
type input "9"
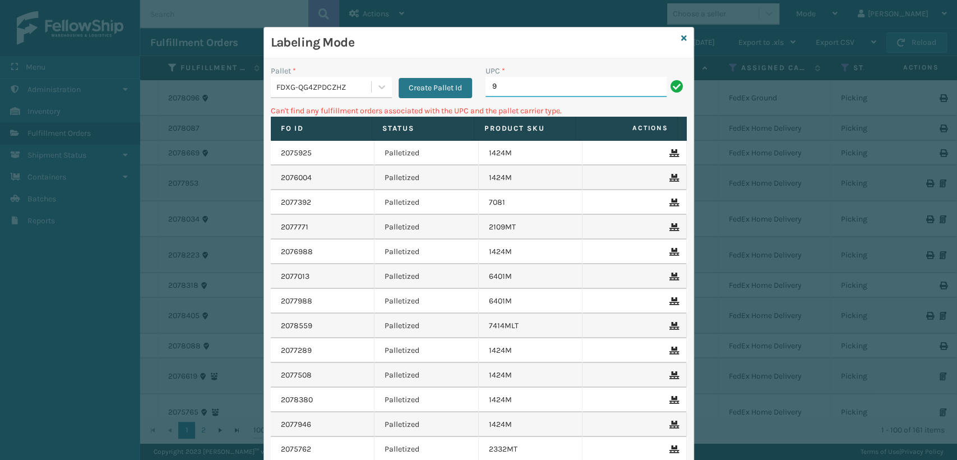
click at [612, 85] on input "9" at bounding box center [576, 87] width 181 height 20
